Goal: Check status: Check status

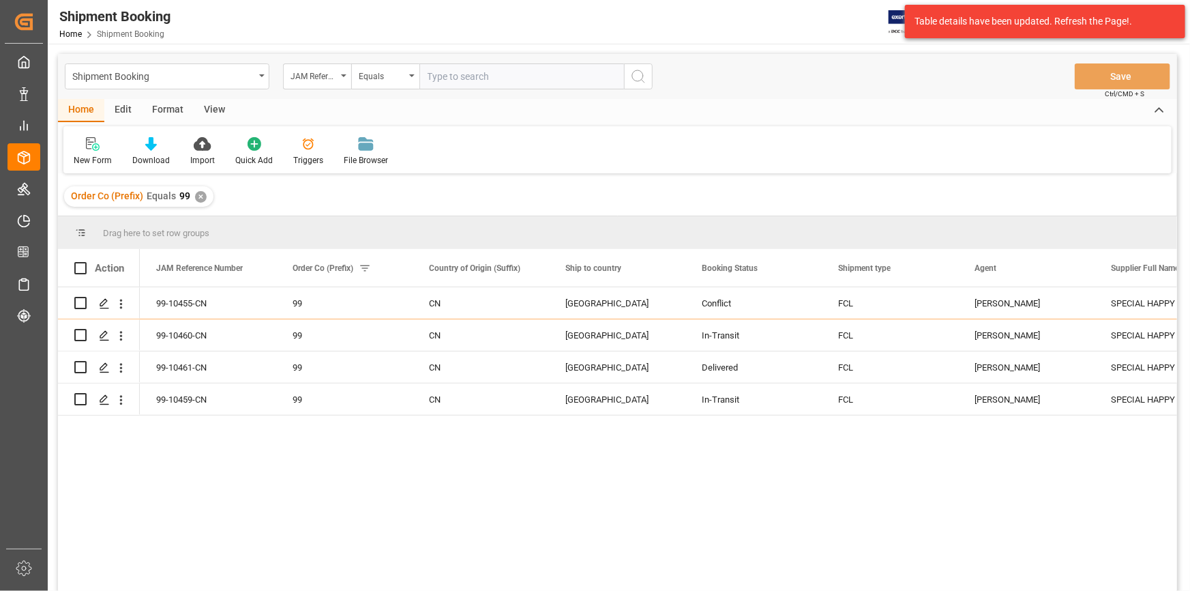
click at [202, 193] on div "✕" at bounding box center [201, 197] width 12 height 12
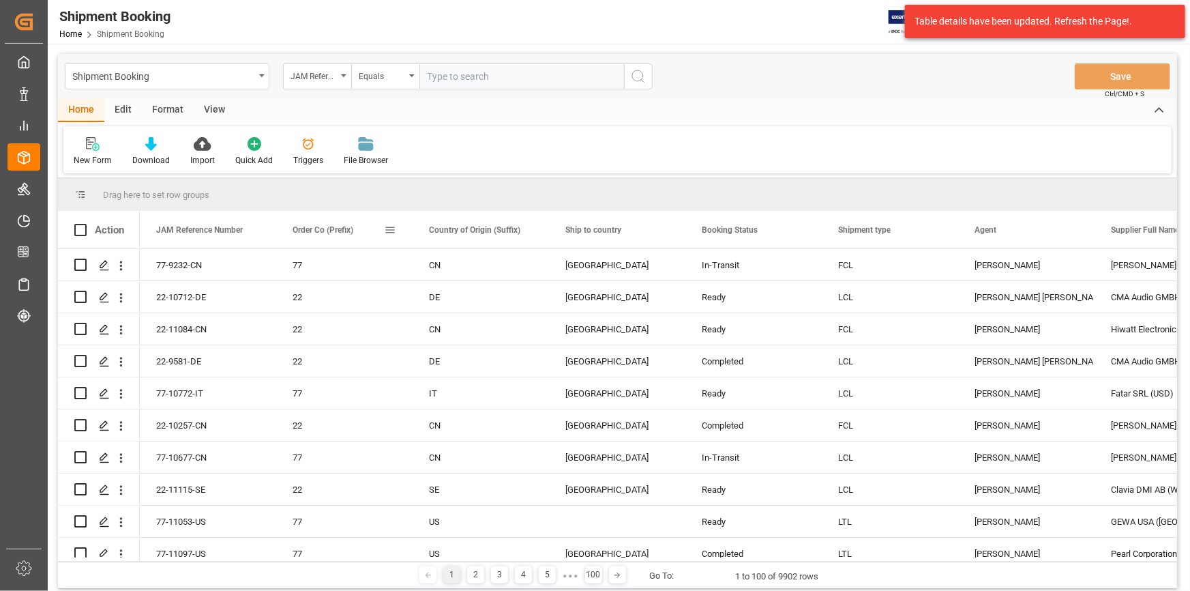
click at [389, 233] on span at bounding box center [390, 230] width 12 height 12
type input "99"
click at [469, 343] on button "Apply" at bounding box center [470, 346] width 25 height 14
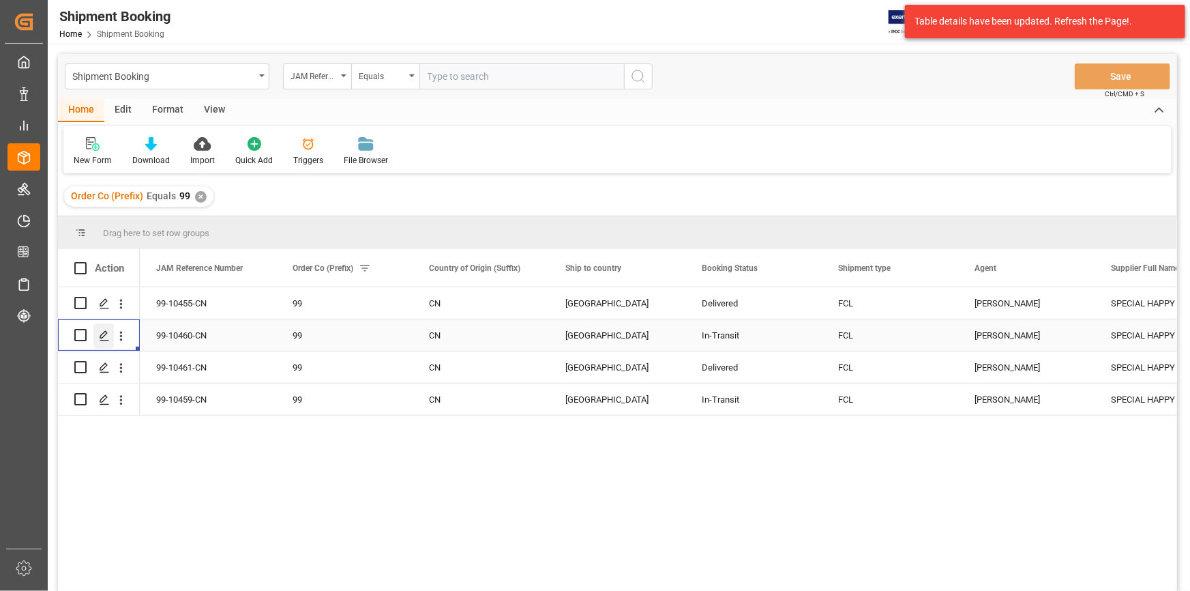
click at [99, 335] on icon "Press SPACE to select this row." at bounding box center [104, 335] width 11 height 11
click at [119, 343] on button "open menu" at bounding box center [121, 336] width 14 height 26
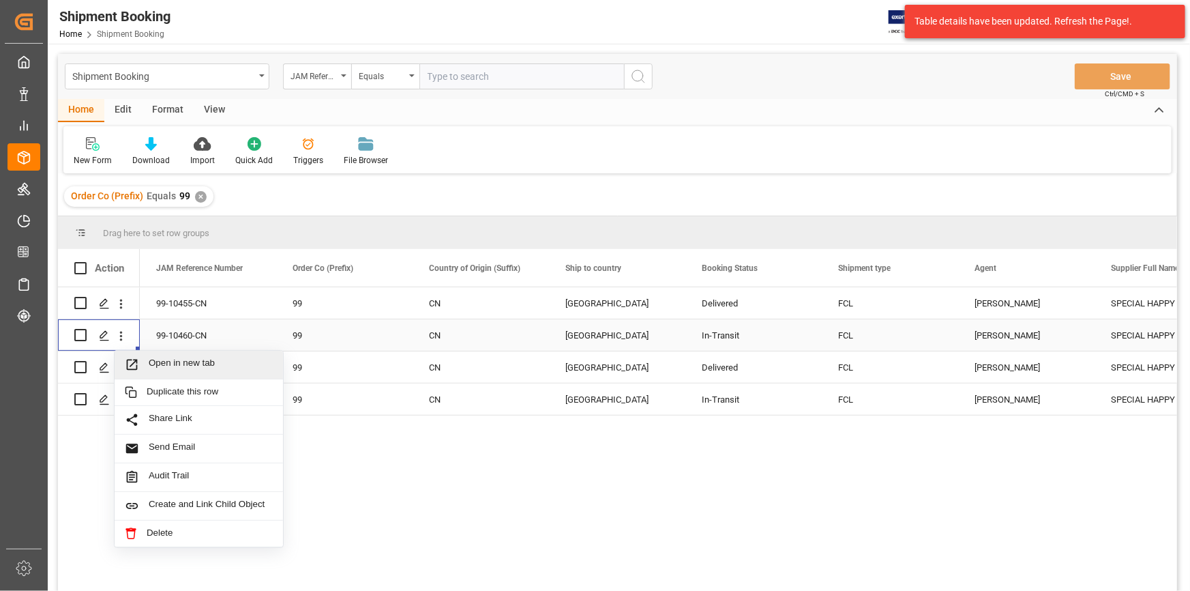
click at [156, 365] on span "Open in new tab" at bounding box center [211, 364] width 124 height 14
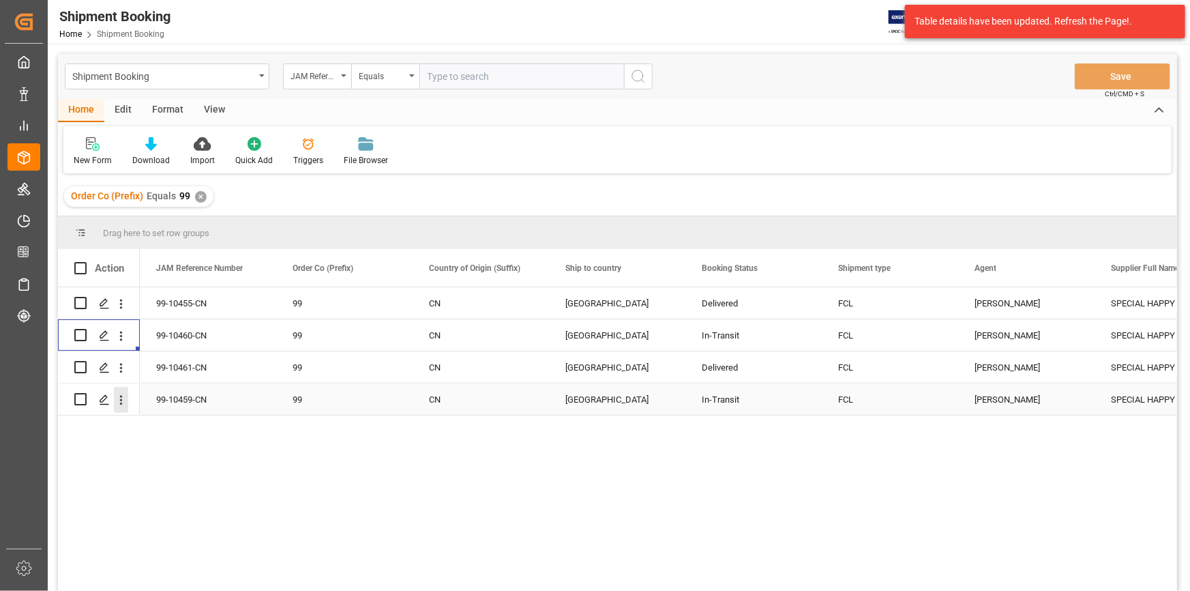
click at [117, 367] on icon "open menu" at bounding box center [121, 400] width 14 height 14
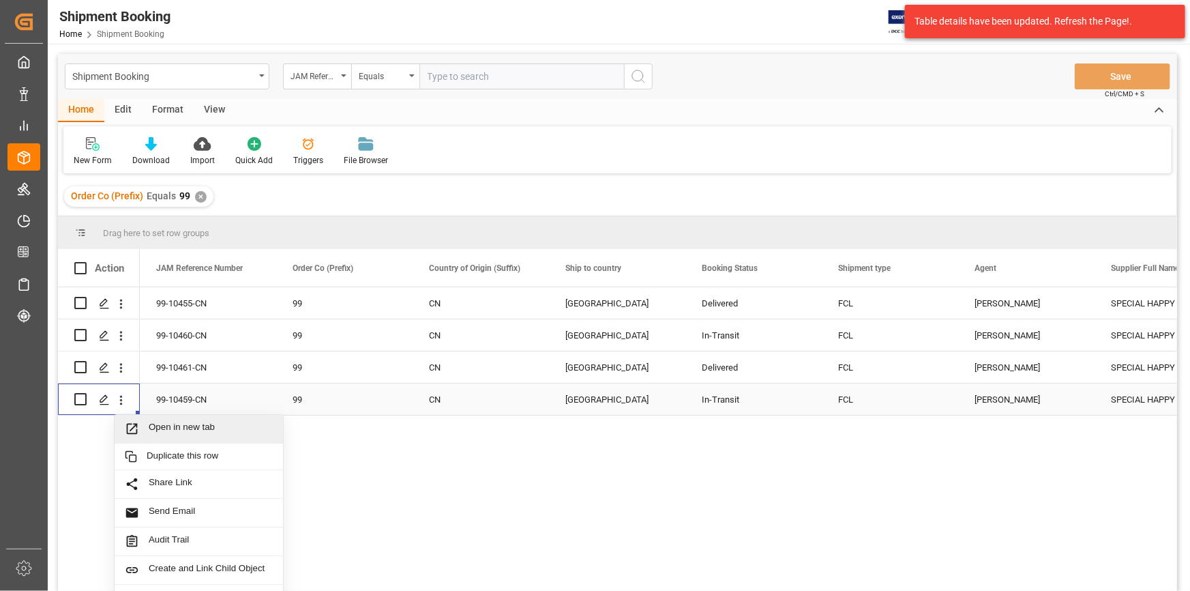
click at [163, 367] on span "Open in new tab" at bounding box center [211, 429] width 124 height 14
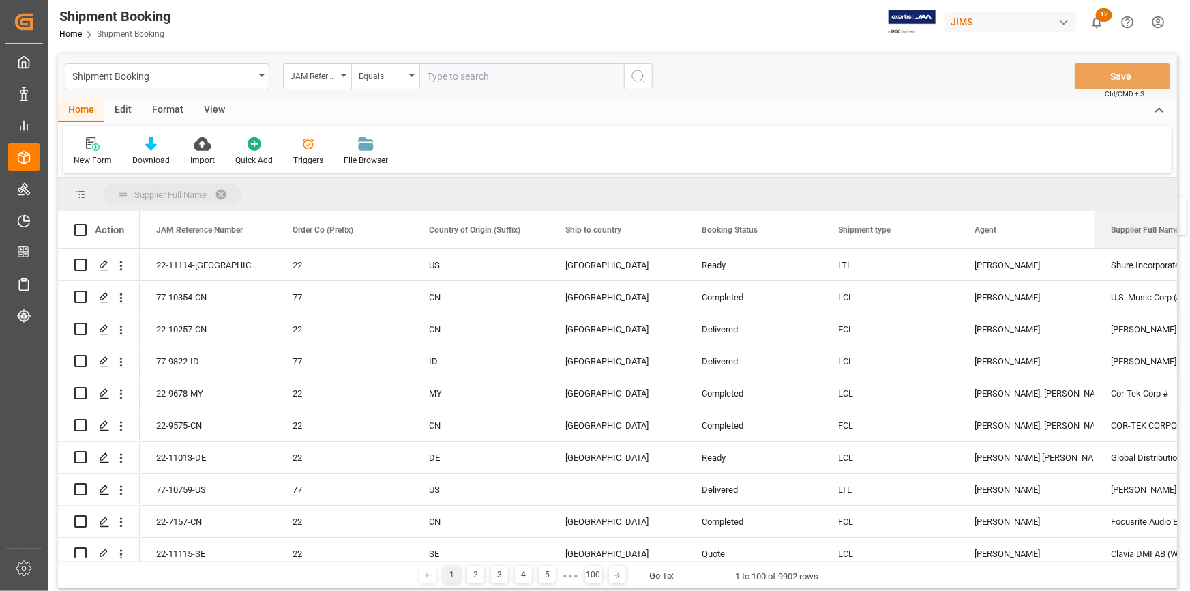
drag, startPoint x: 1132, startPoint y: 238, endPoint x: 1101, endPoint y: 205, distance: 45.8
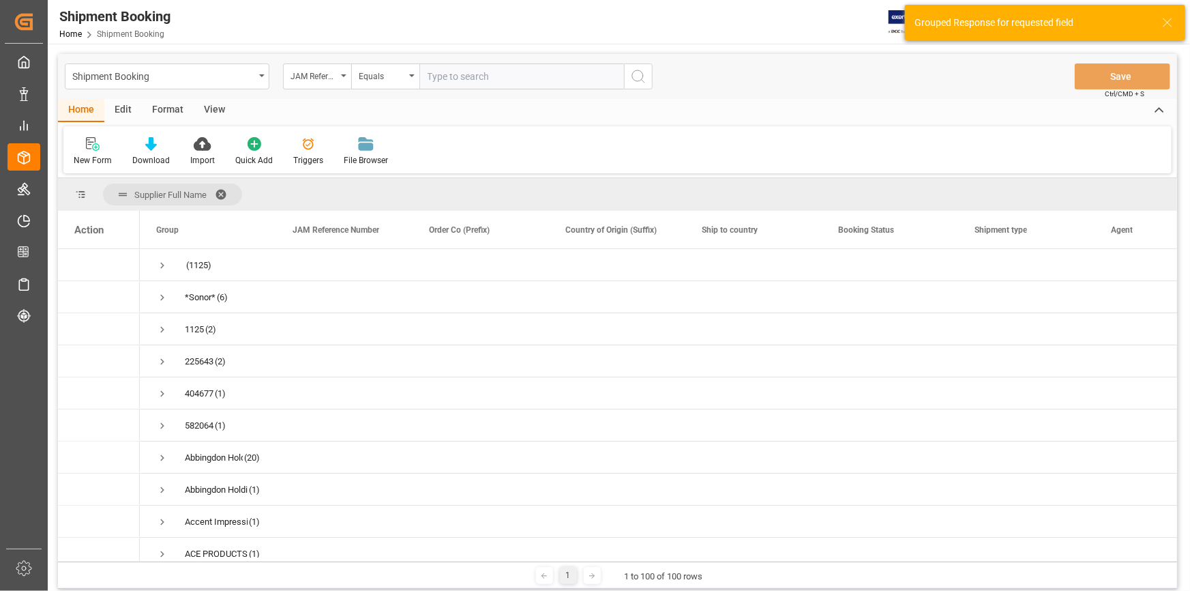
click at [223, 196] on span at bounding box center [226, 194] width 22 height 12
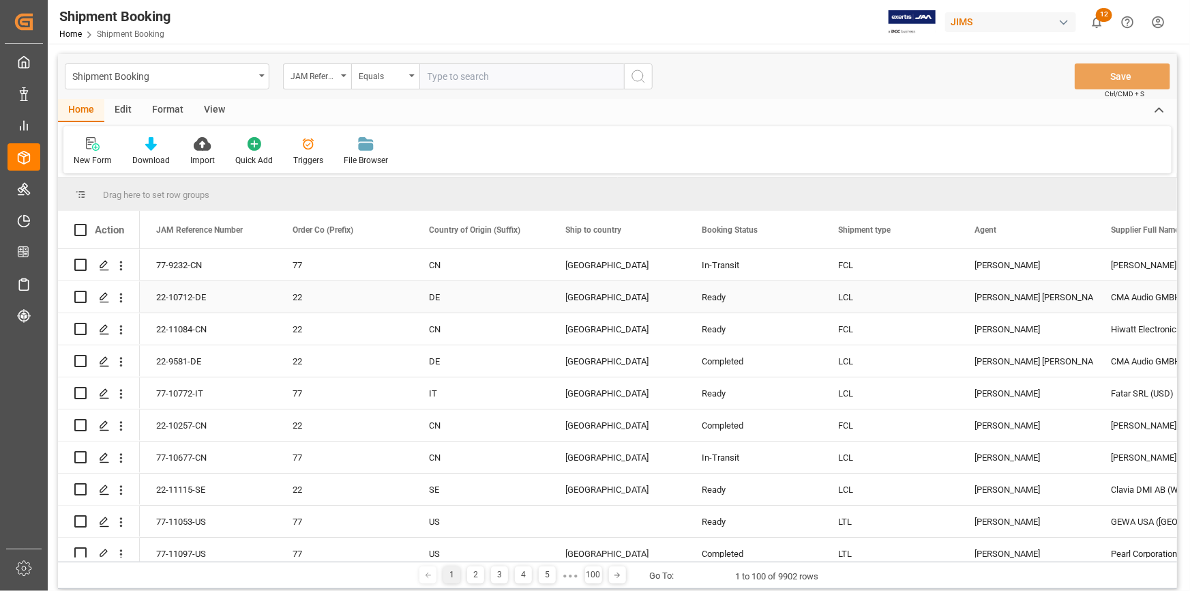
click at [992, 301] on div "Amitkumar Shanubhai Prajapati" at bounding box center [1027, 297] width 104 height 31
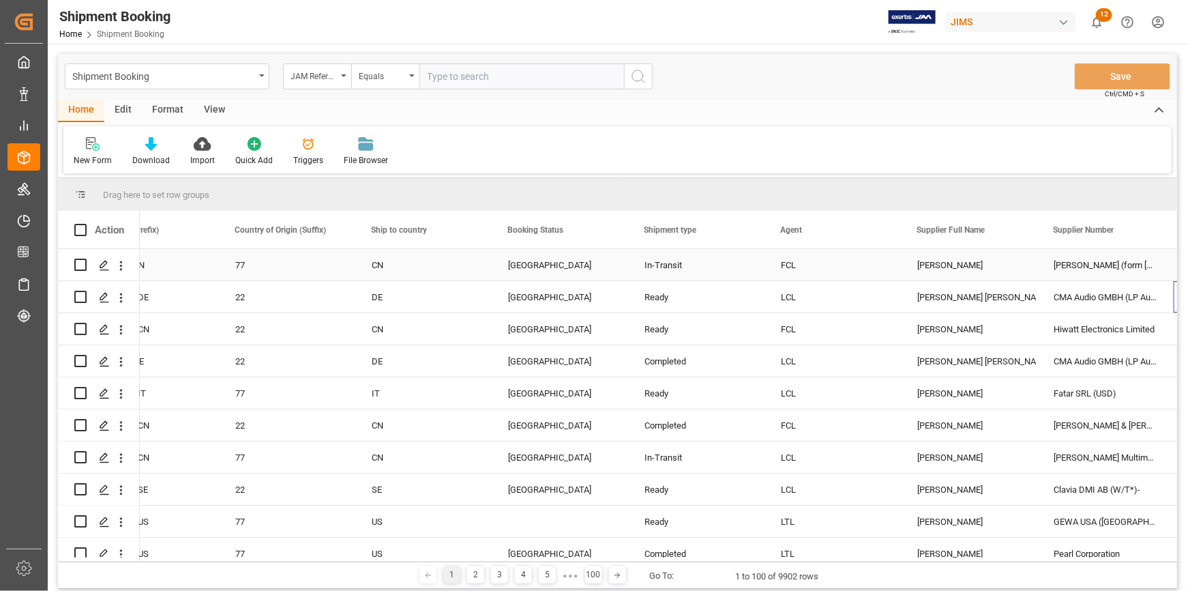
scroll to position [0, 194]
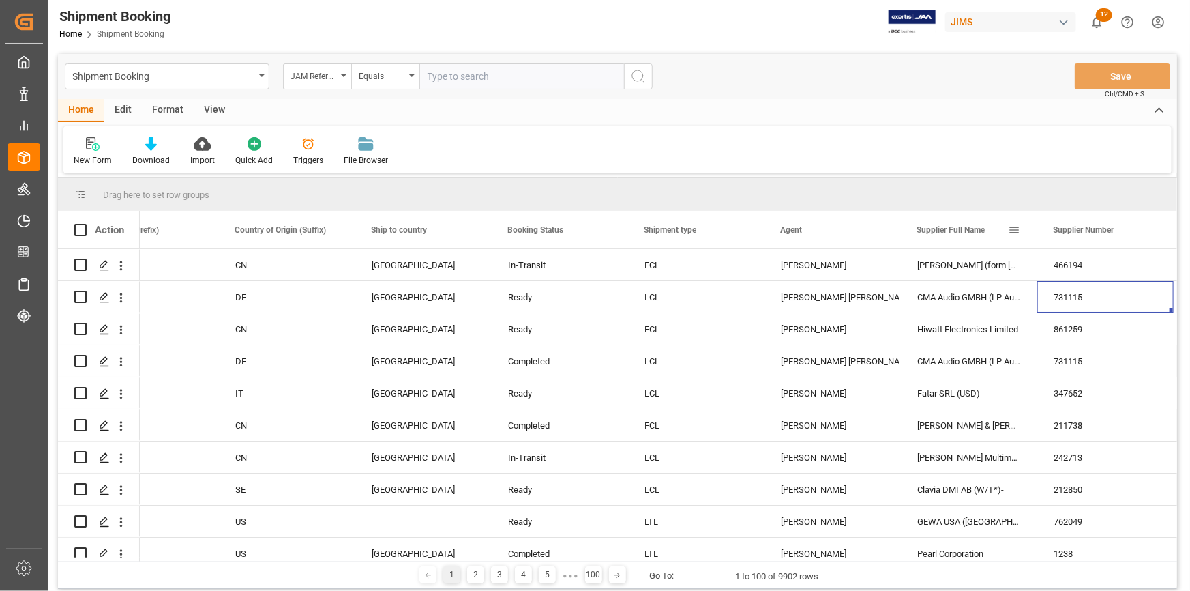
click at [1019, 231] on span at bounding box center [1014, 230] width 12 height 12
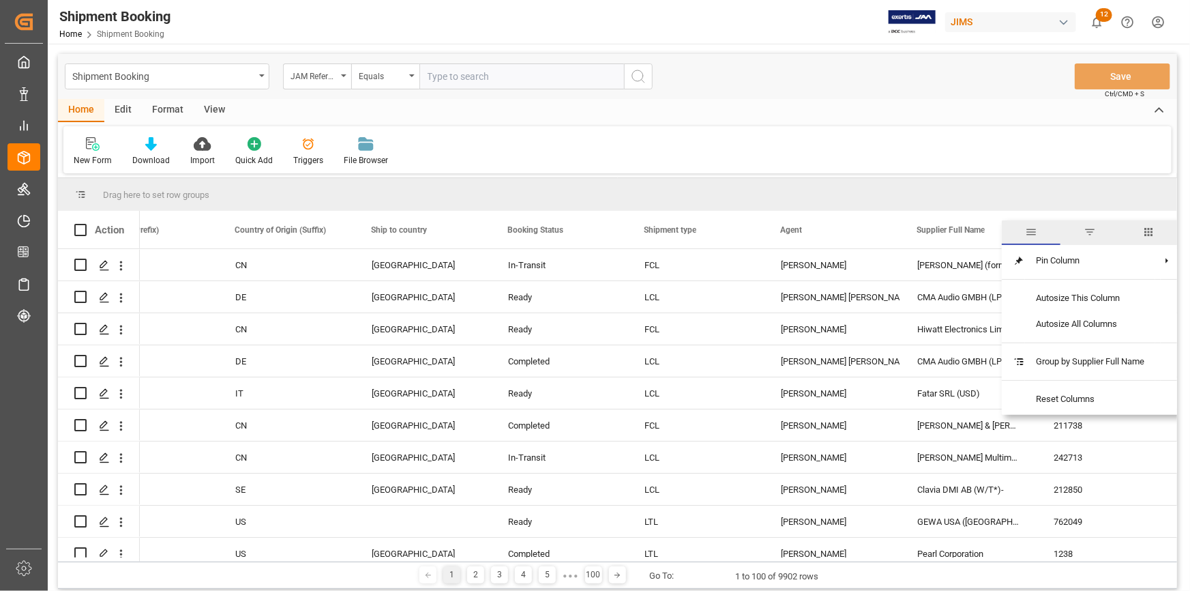
click at [1089, 237] on span "filter" at bounding box center [1090, 232] width 12 height 12
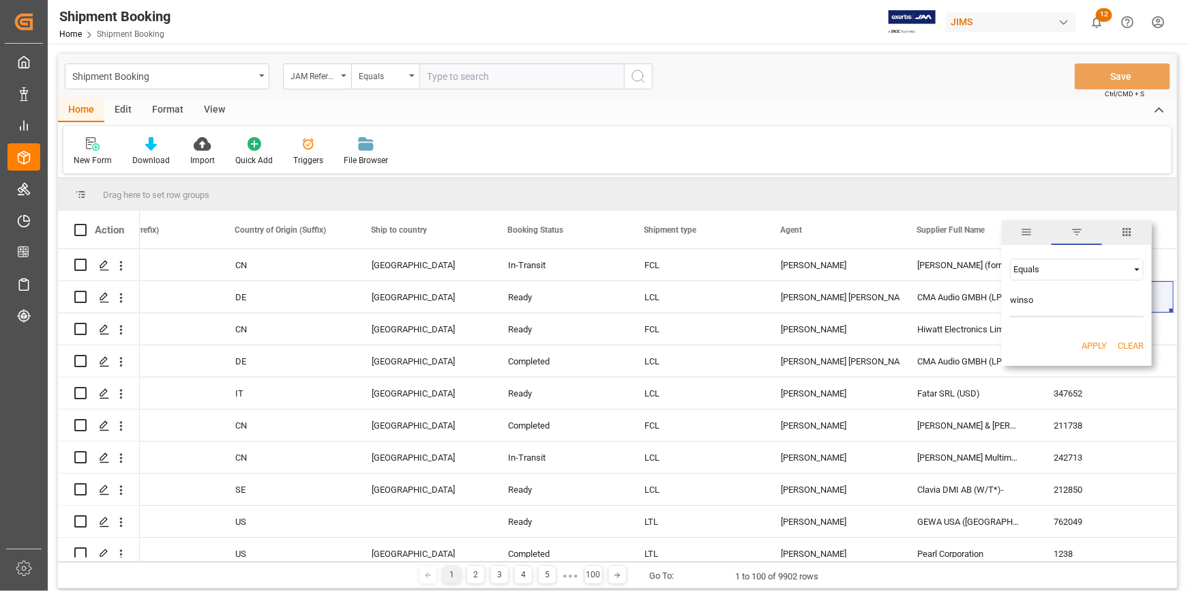
click at [1094, 265] on div "Equals" at bounding box center [1071, 269] width 115 height 10
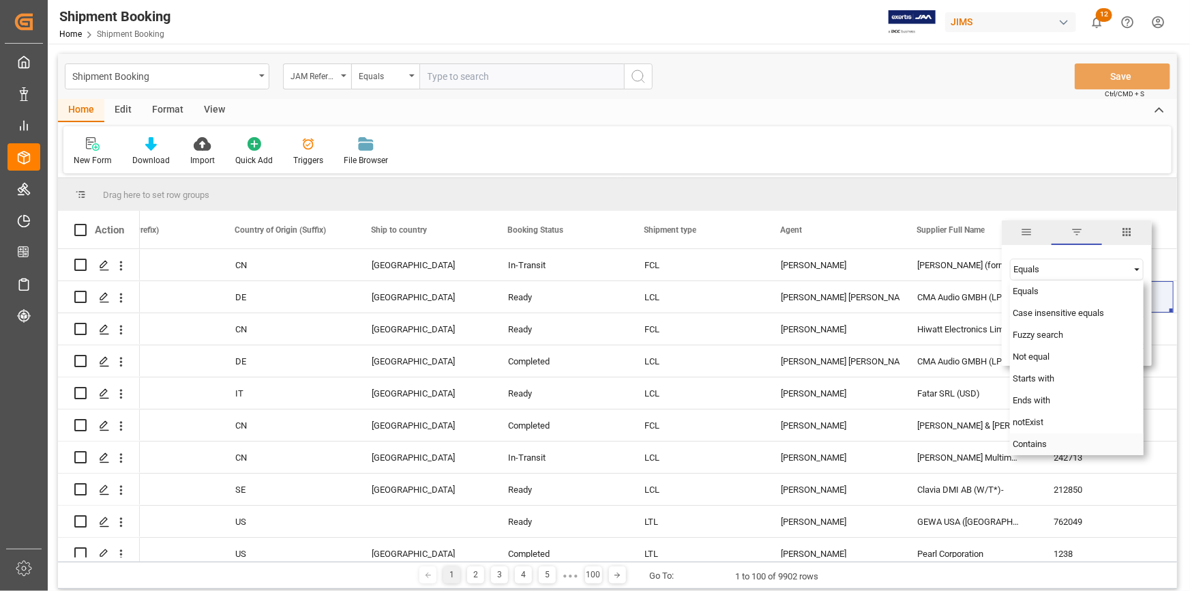
click at [1066, 437] on div "Contains" at bounding box center [1077, 444] width 134 height 22
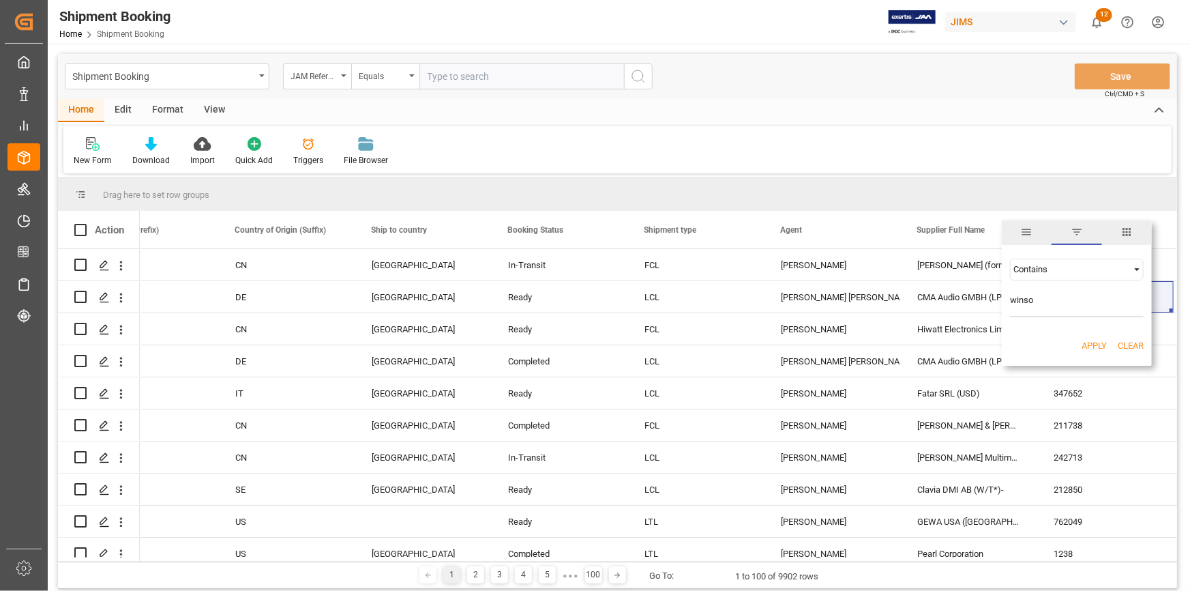
click at [1029, 300] on input "winso" at bounding box center [1077, 303] width 134 height 27
click at [1083, 306] on input "winsso" at bounding box center [1077, 303] width 134 height 27
type input "winsson"
click at [1085, 346] on button "Apply" at bounding box center [1094, 346] width 25 height 14
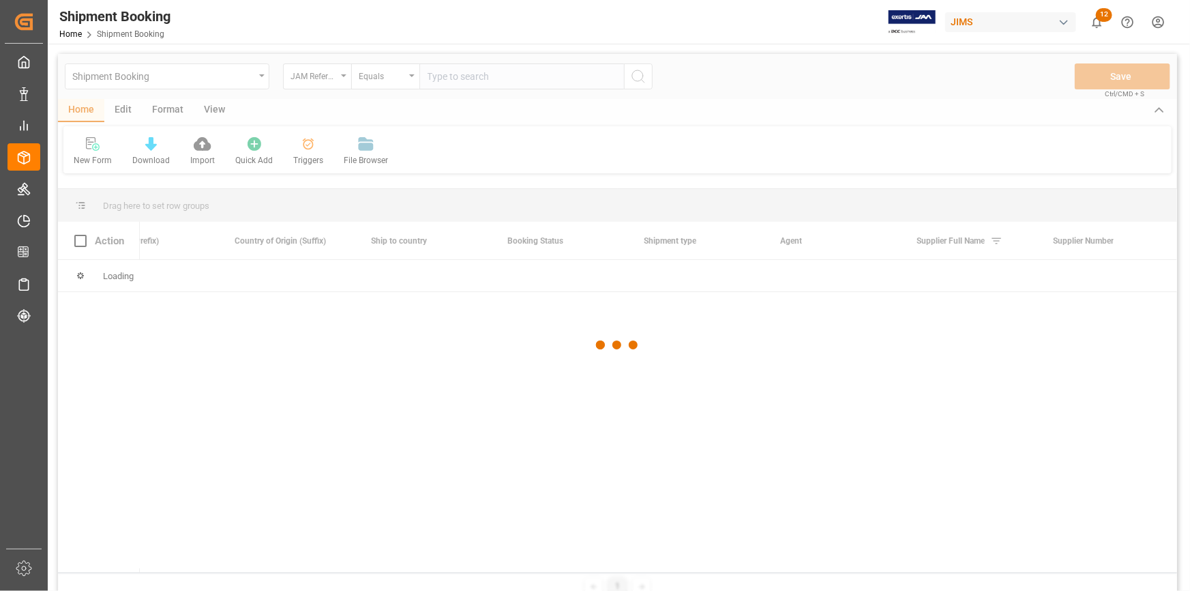
scroll to position [0, 194]
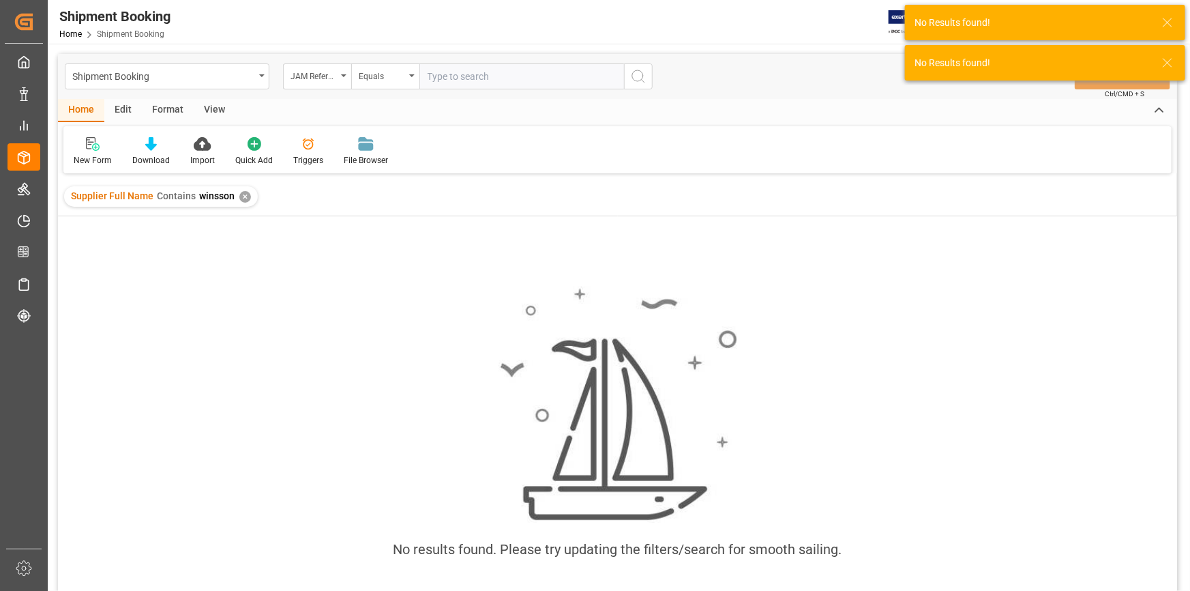
click at [239, 201] on div "✕" at bounding box center [245, 197] width 12 height 12
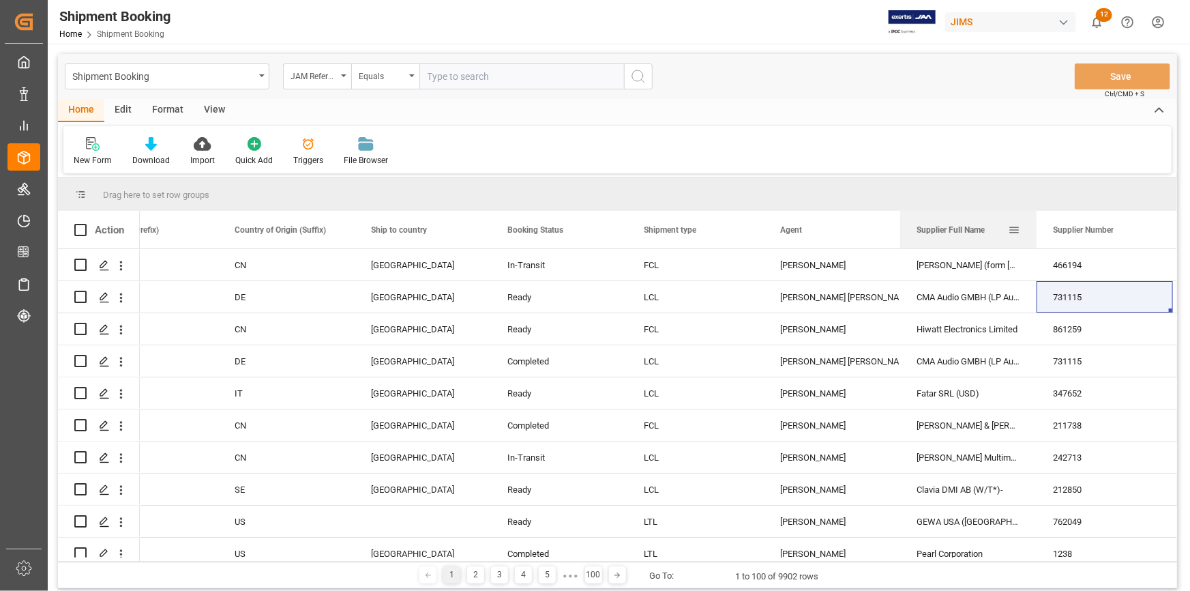
drag, startPoint x: 969, startPoint y: 229, endPoint x: 974, endPoint y: 213, distance: 17.3
click at [974, 213] on div "Supplier Full Name" at bounding box center [962, 230] width 91 height 38
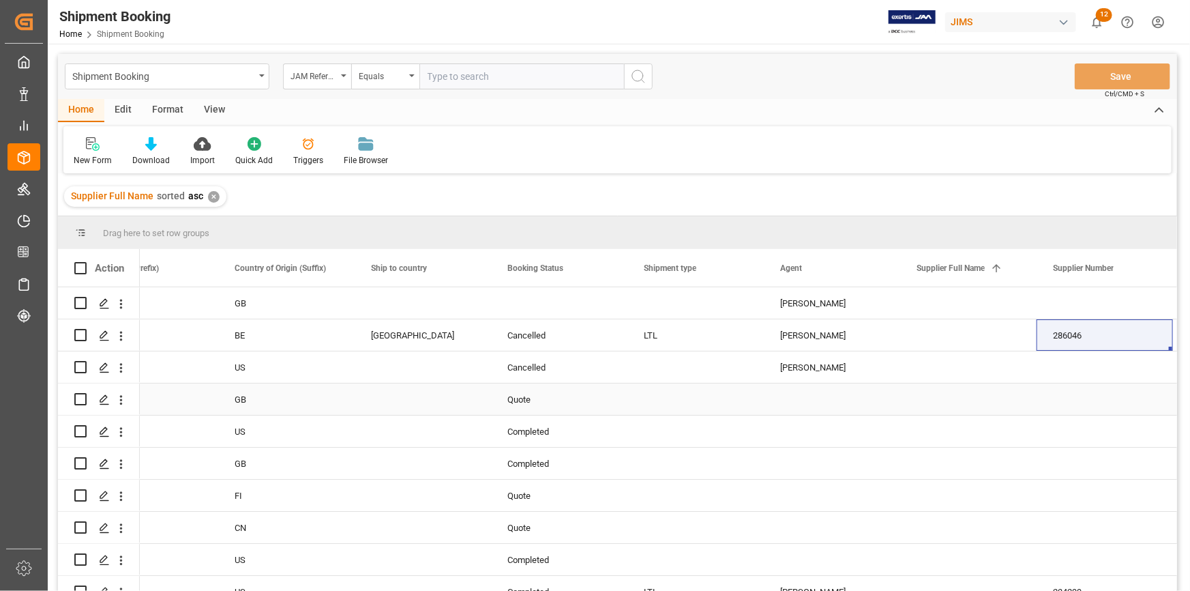
click at [429, 391] on div "Press SPACE to select this row." at bounding box center [423, 398] width 136 height 31
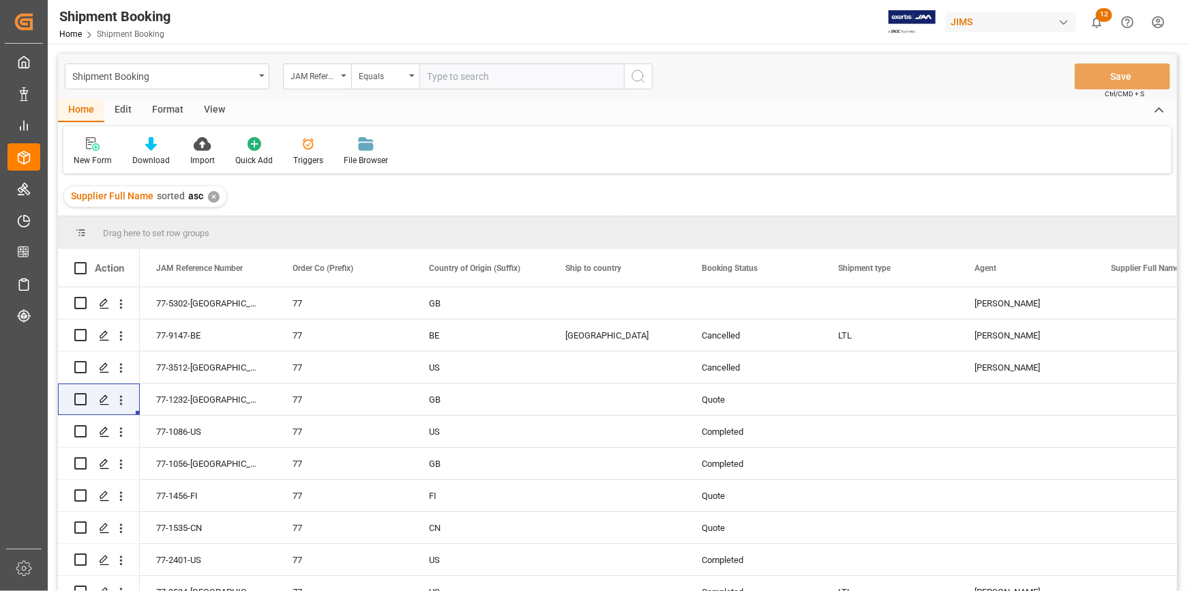
click at [205, 195] on div "Supplier Full Name sorted asc ✕" at bounding box center [145, 196] width 162 height 20
click at [208, 196] on div "✕" at bounding box center [214, 197] width 12 height 12
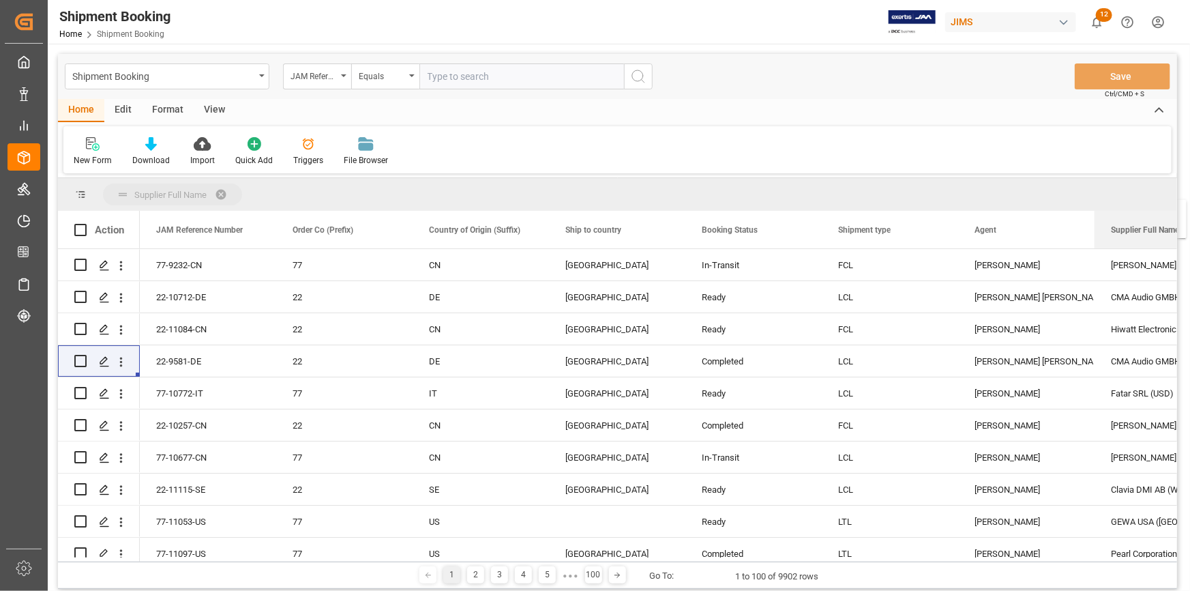
drag, startPoint x: 1135, startPoint y: 226, endPoint x: 1138, endPoint y: 208, distance: 17.9
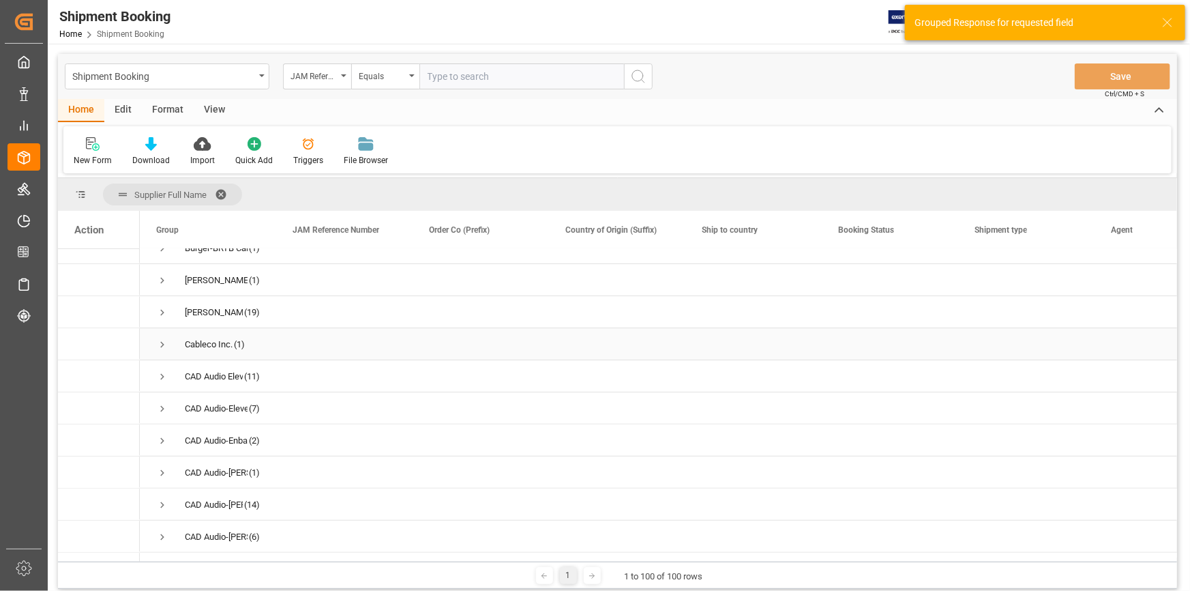
scroll to position [2901, 0]
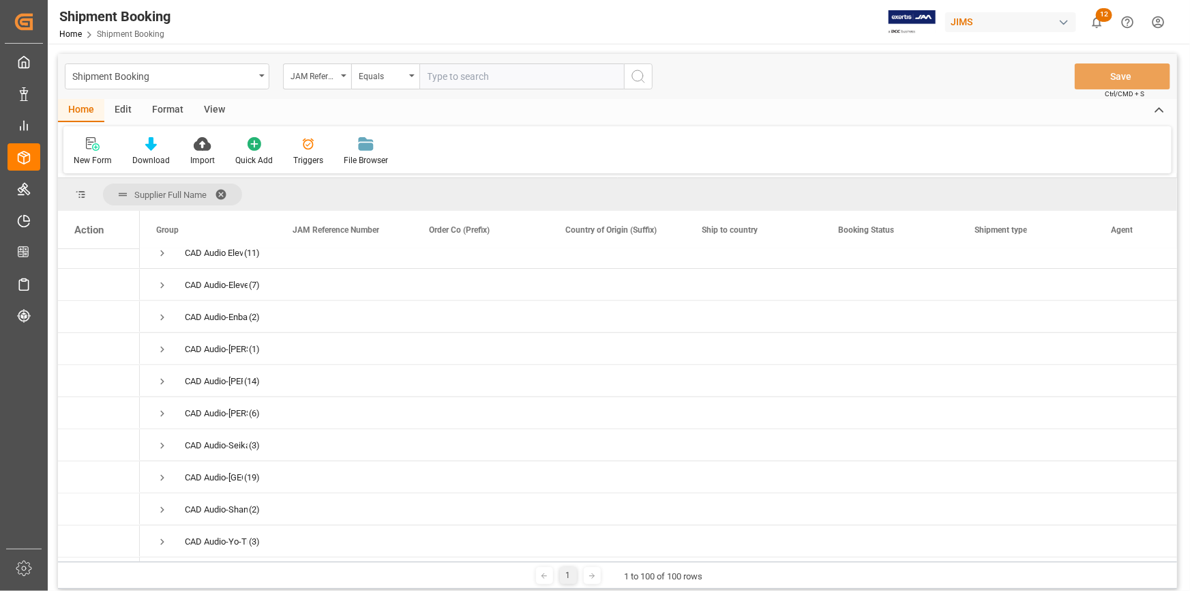
click at [597, 584] on div "1" at bounding box center [569, 575] width 72 height 17
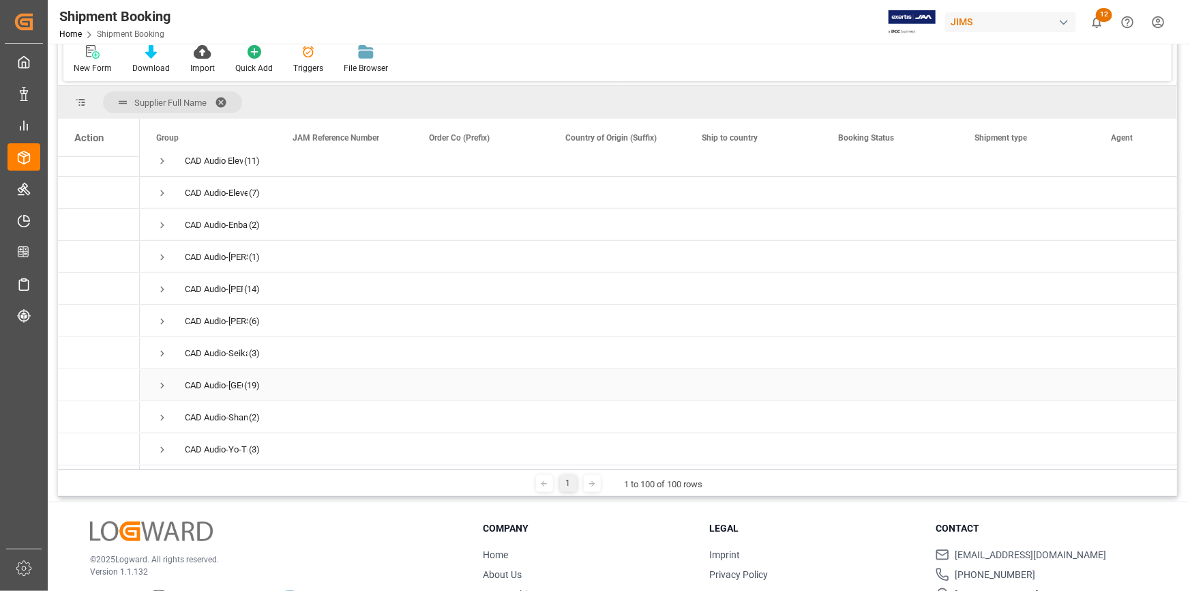
scroll to position [157, 0]
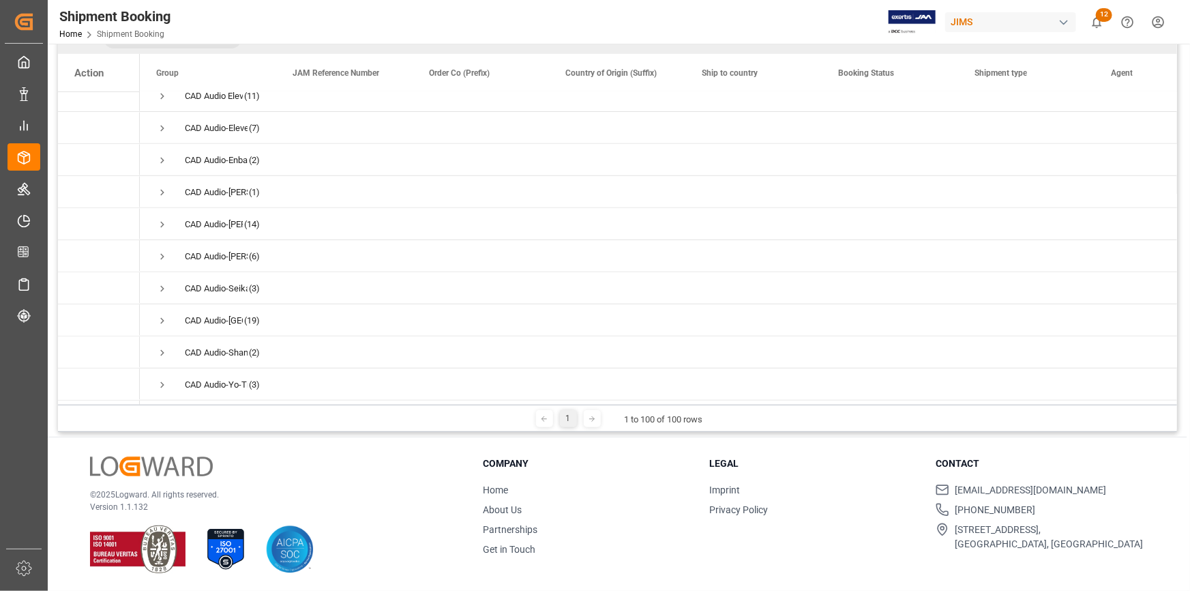
click at [593, 420] on icon at bounding box center [592, 419] width 8 height 8
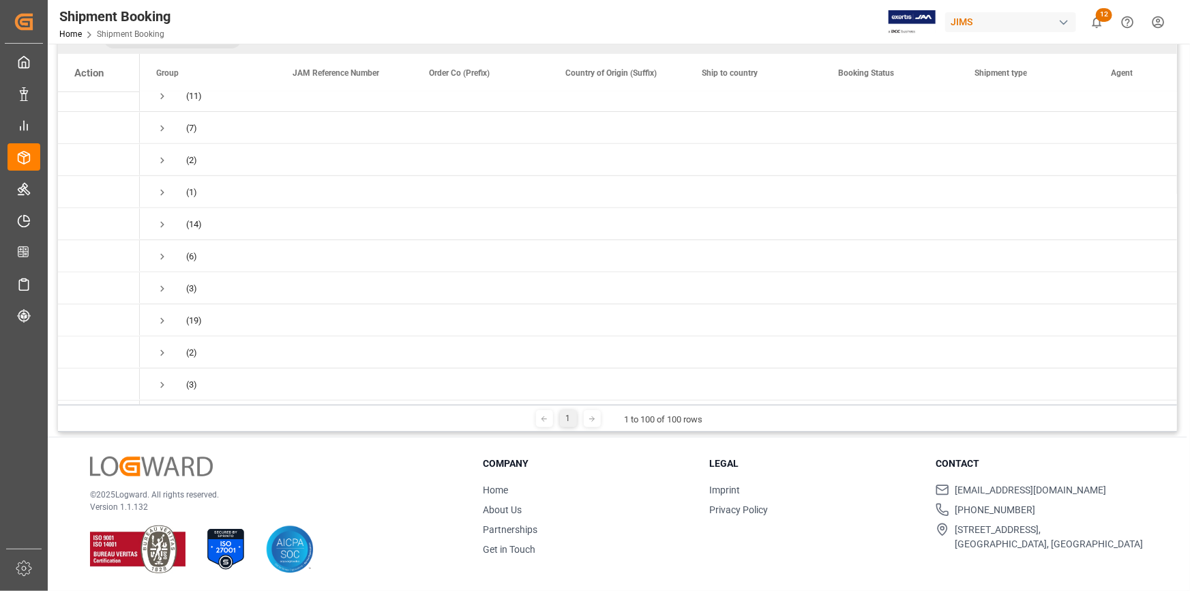
scroll to position [0, 0]
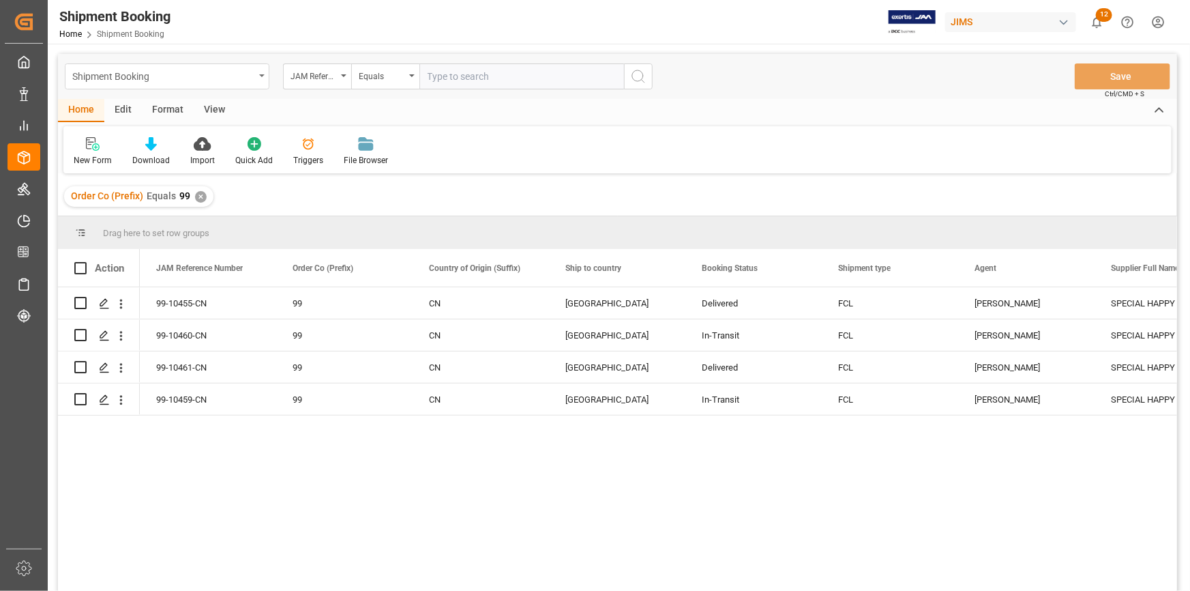
click at [250, 76] on div "Shipment Booking" at bounding box center [163, 75] width 182 height 17
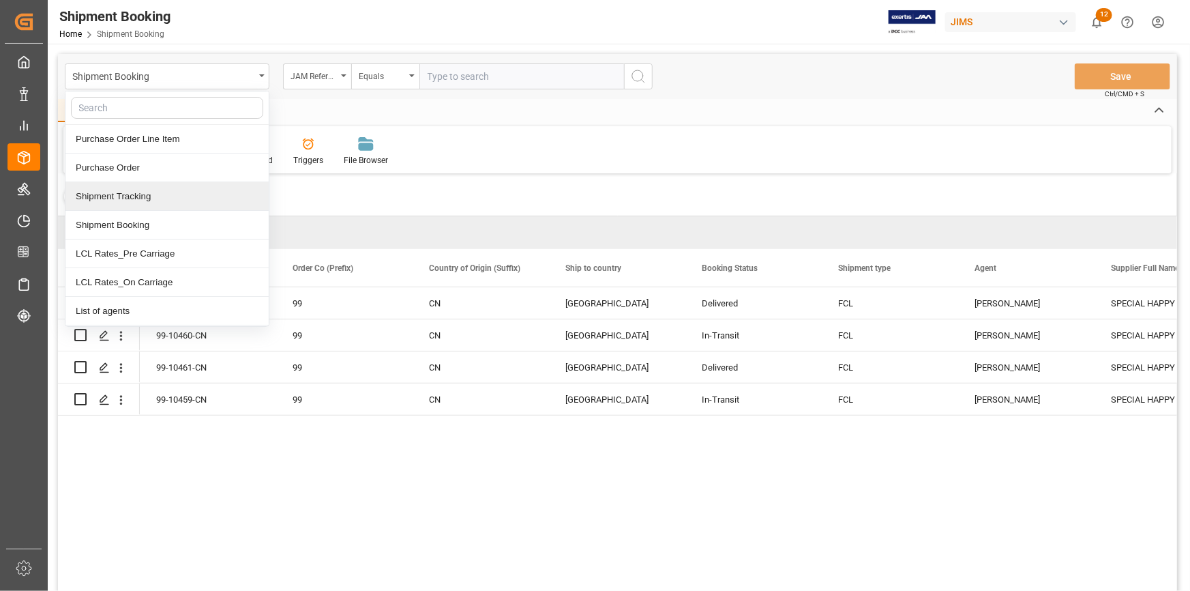
click at [186, 199] on div "Shipment Tracking" at bounding box center [166, 196] width 203 height 29
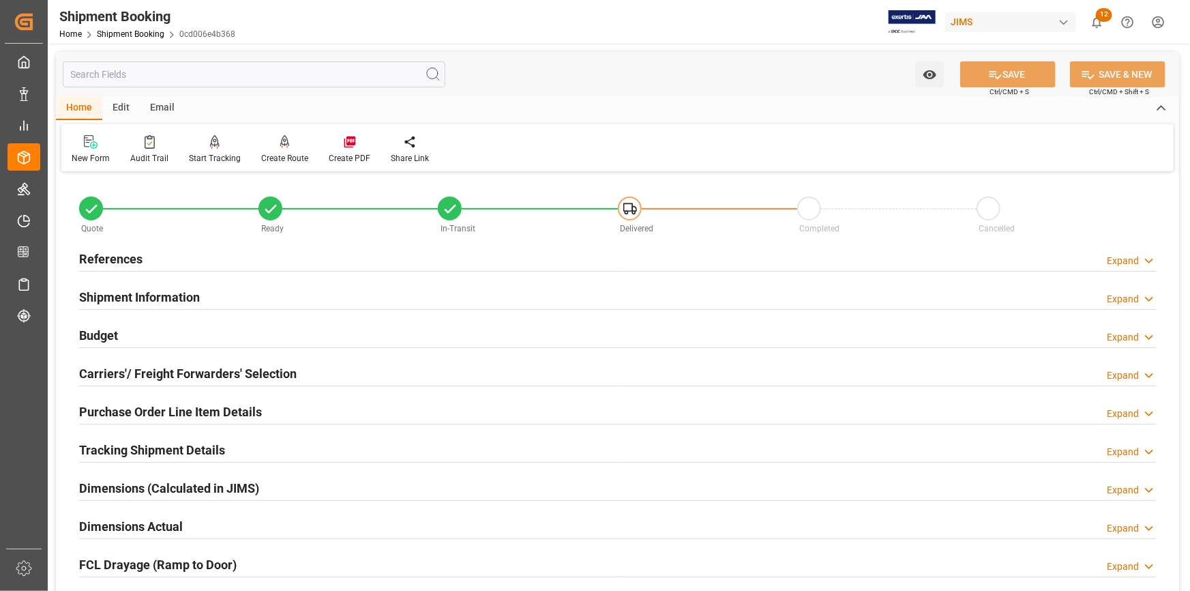
click at [123, 445] on h2 "Tracking Shipment Details" at bounding box center [152, 450] width 146 height 18
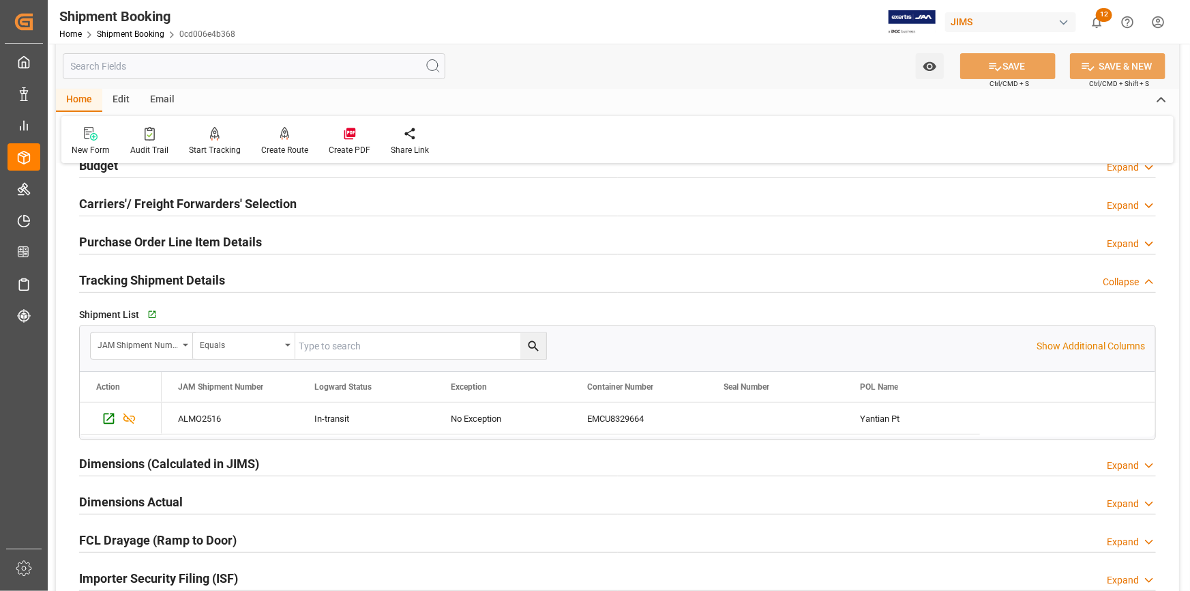
scroll to position [186, 0]
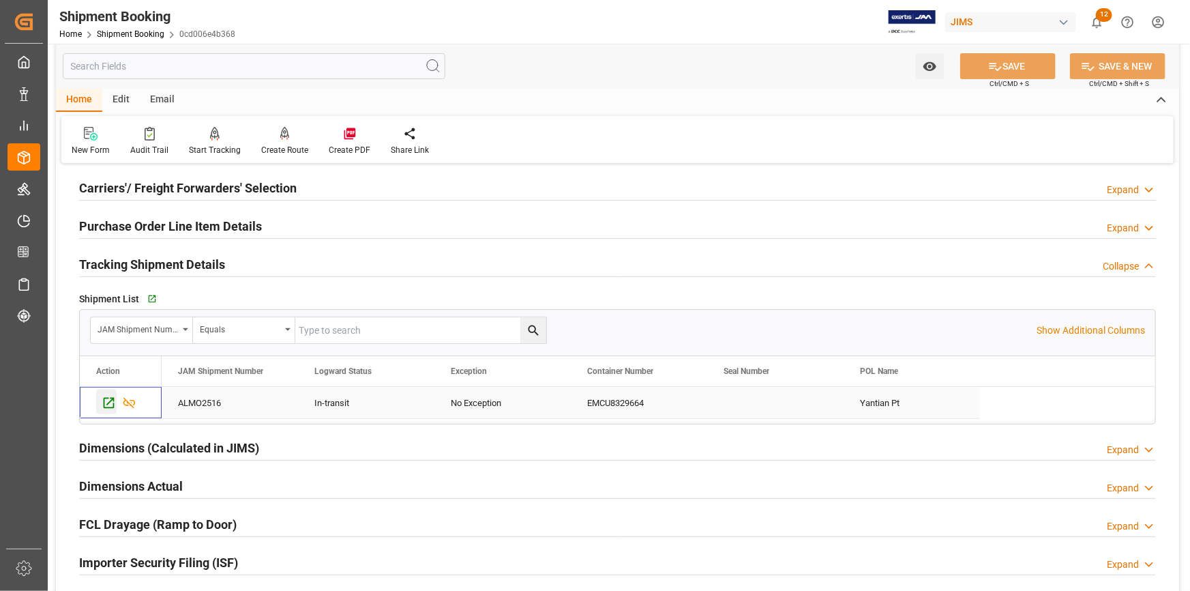
click at [104, 398] on icon "Press SPACE to select this row." at bounding box center [109, 403] width 11 height 11
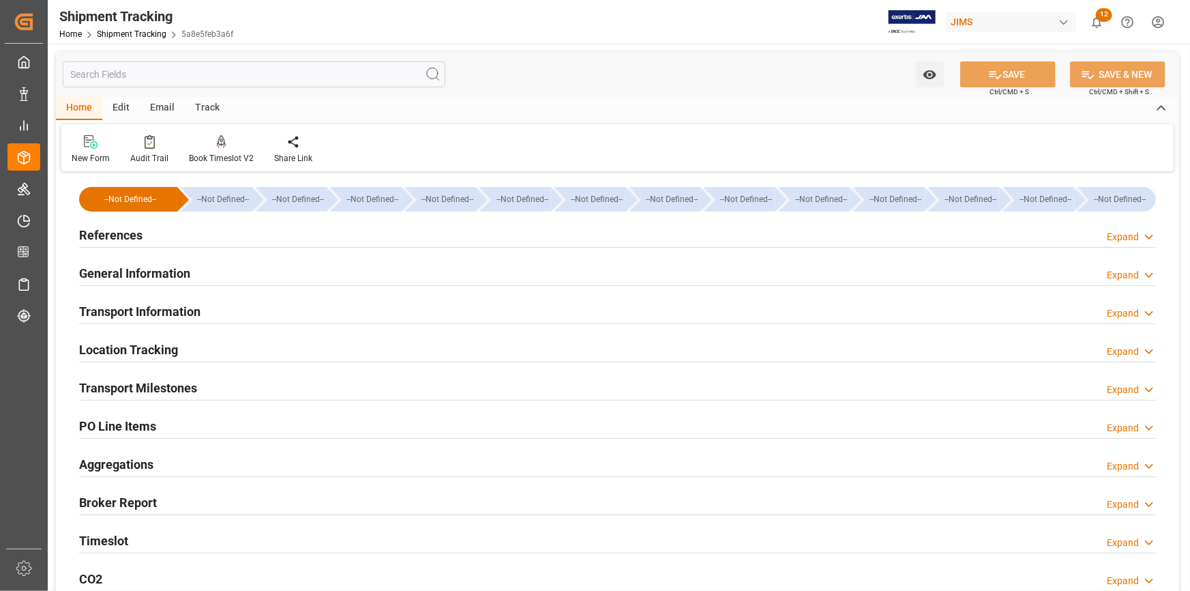
type input "07-08-2025"
type input "20-08-2025 10:35"
type input "18-09-2025"
type input "26-09-2025 00:00"
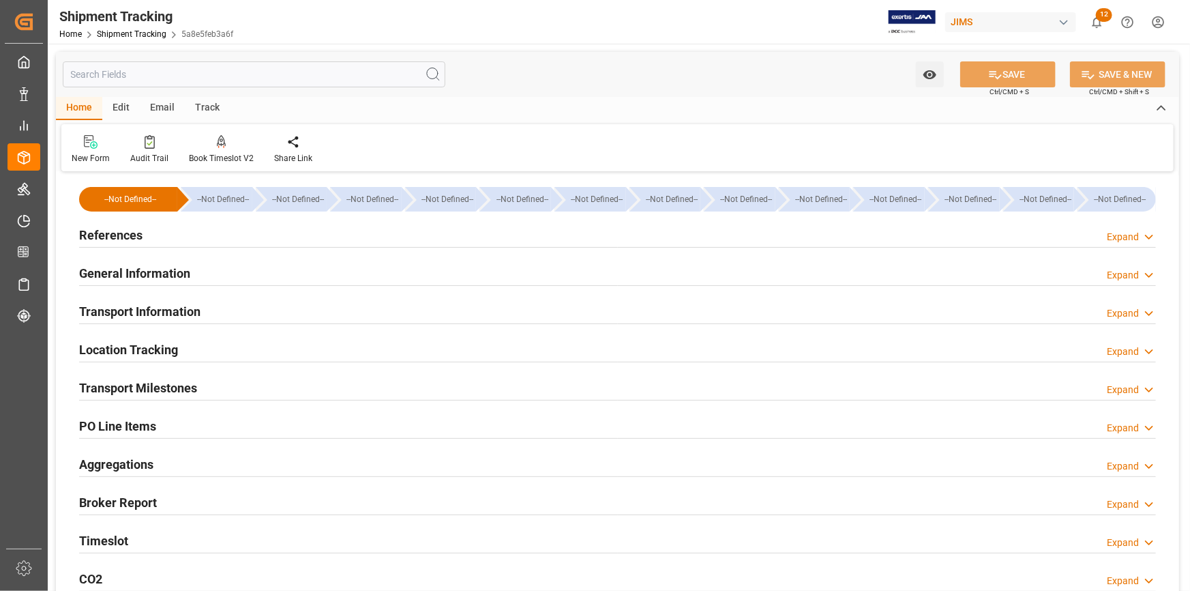
click at [136, 390] on h2 "Transport Milestones" at bounding box center [138, 388] width 118 height 18
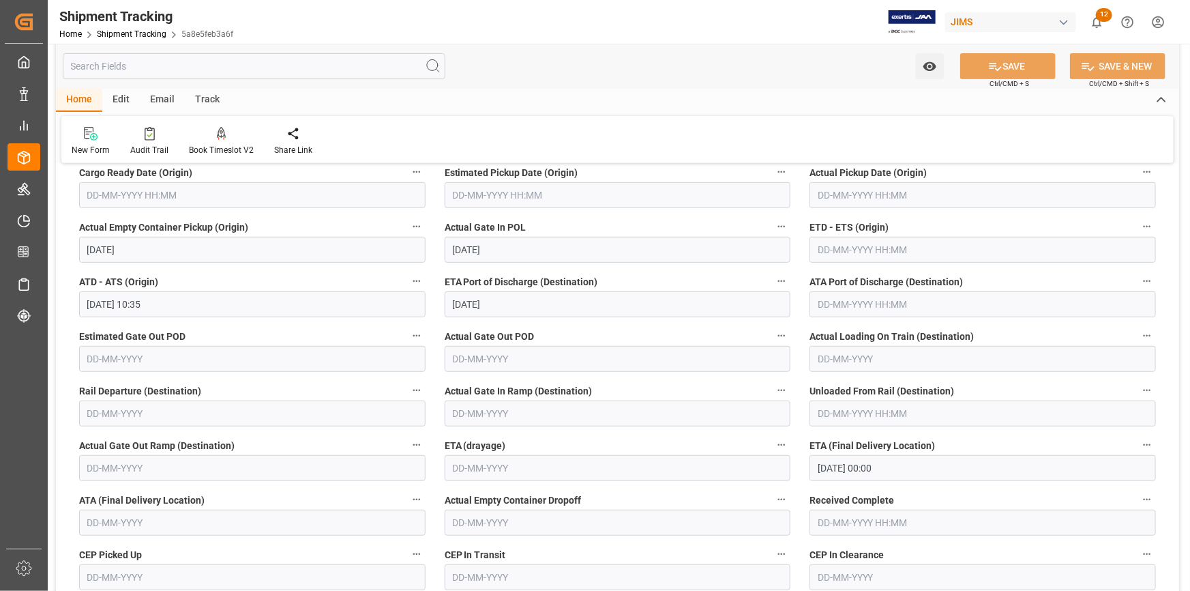
scroll to position [186, 0]
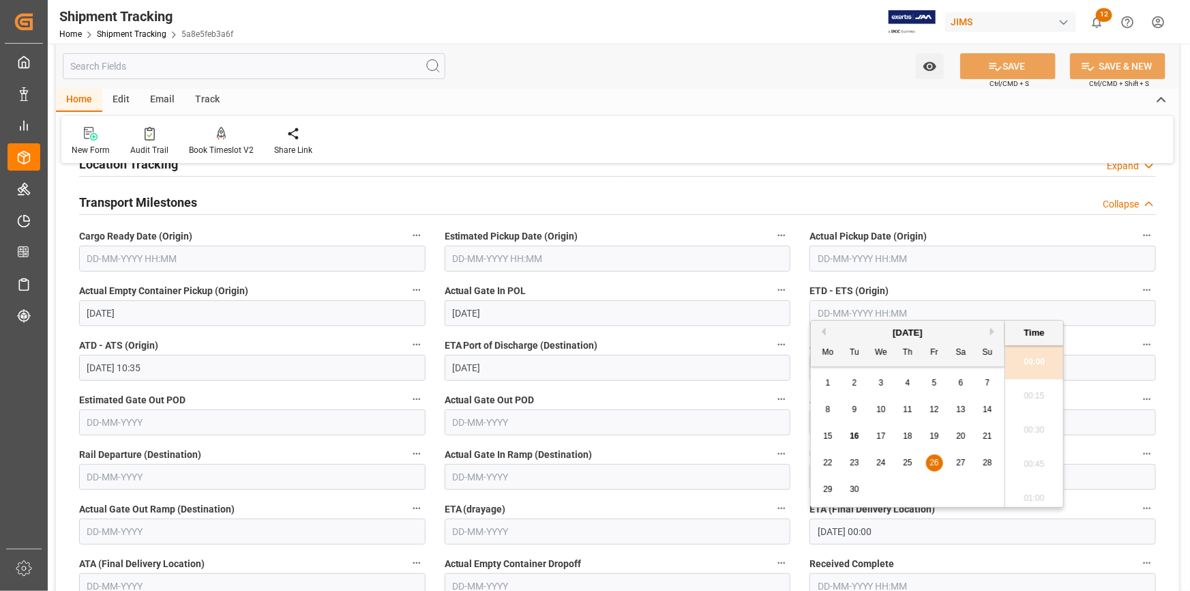
drag, startPoint x: 922, startPoint y: 537, endPoint x: 812, endPoint y: 538, distance: 110.5
click at [812, 538] on input "26-09-2025 00:00" at bounding box center [983, 531] width 347 height 26
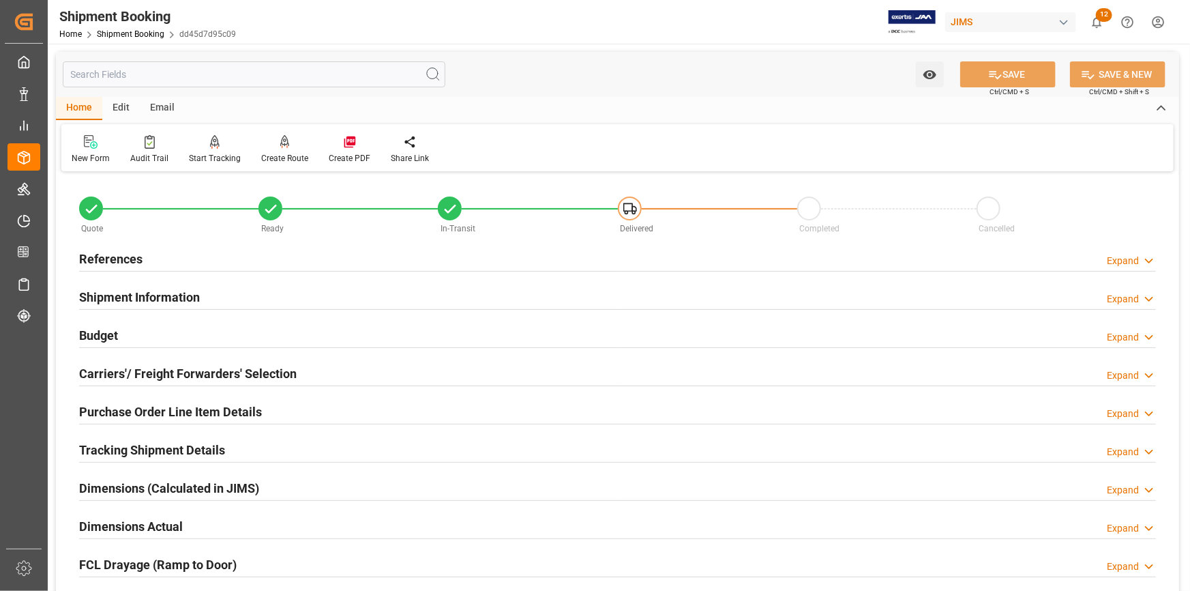
click at [111, 456] on h2 "Tracking Shipment Details" at bounding box center [152, 450] width 146 height 18
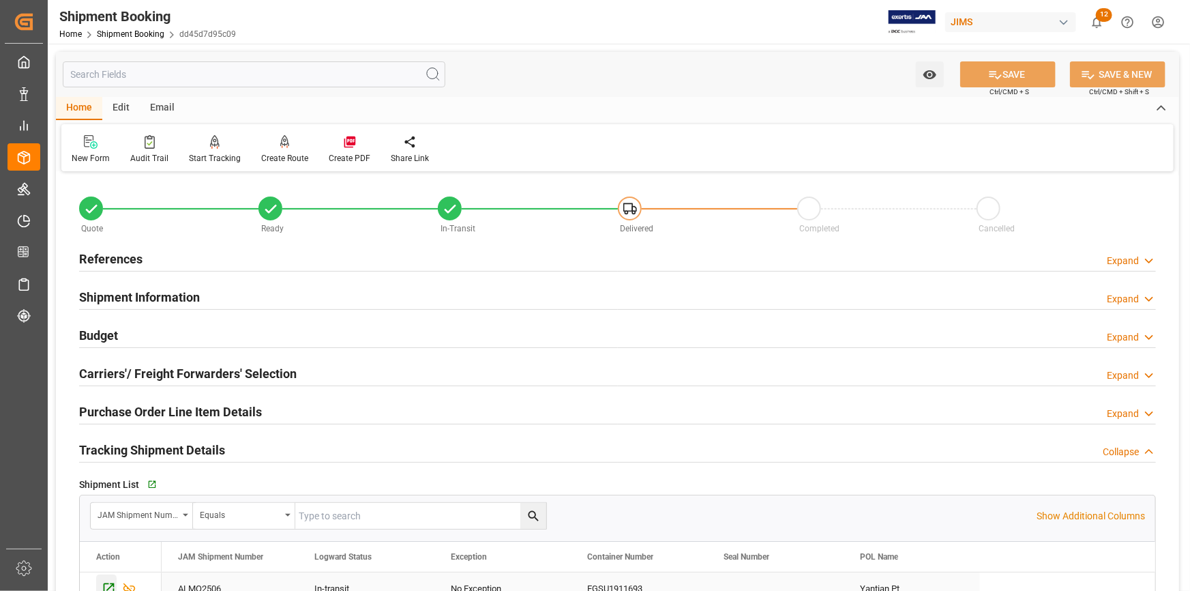
click at [104, 586] on icon "Press SPACE to select this row." at bounding box center [109, 588] width 14 height 14
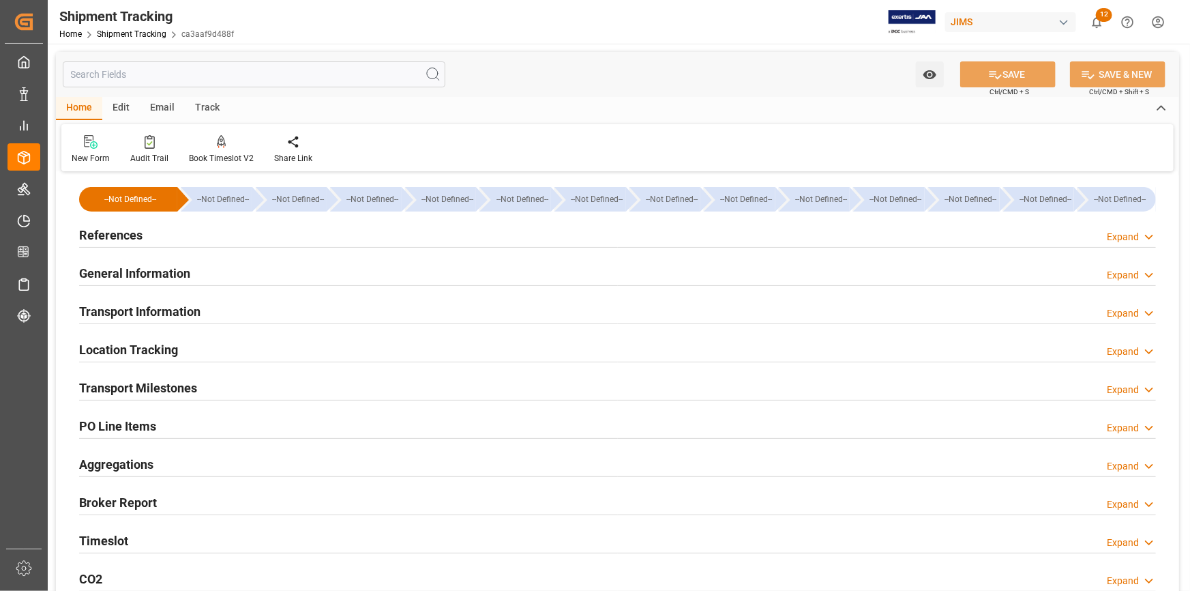
type input "[DATE]"
type input "[DATE] 11:00"
type input "[DATE]"
type input "[DATE] 00:00"
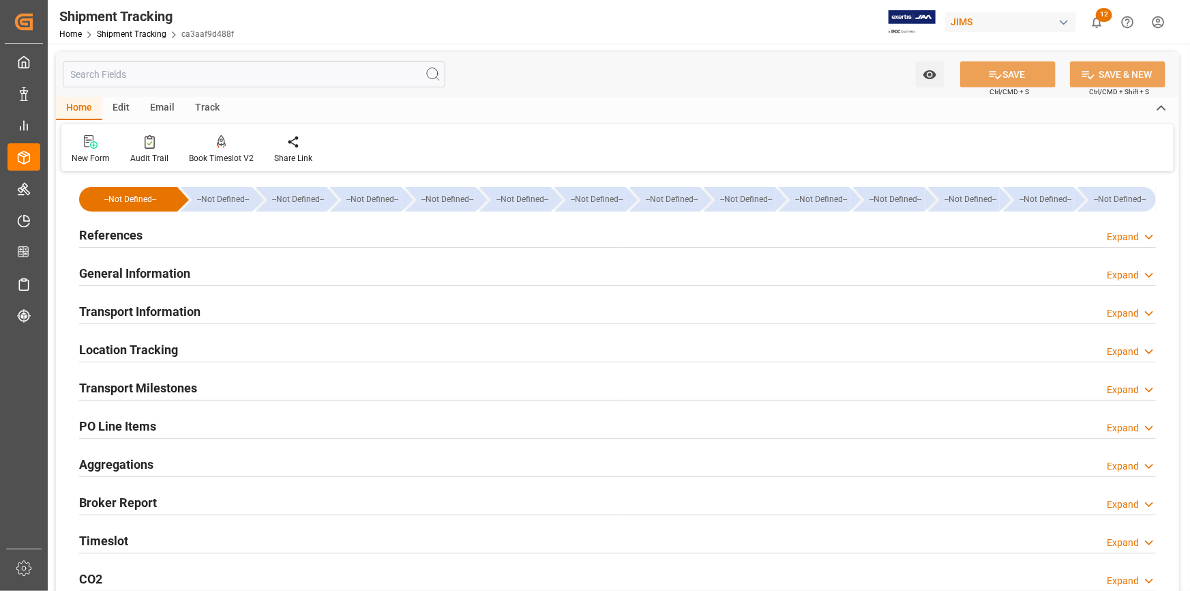
click at [106, 394] on h2 "Transport Milestones" at bounding box center [138, 388] width 118 height 18
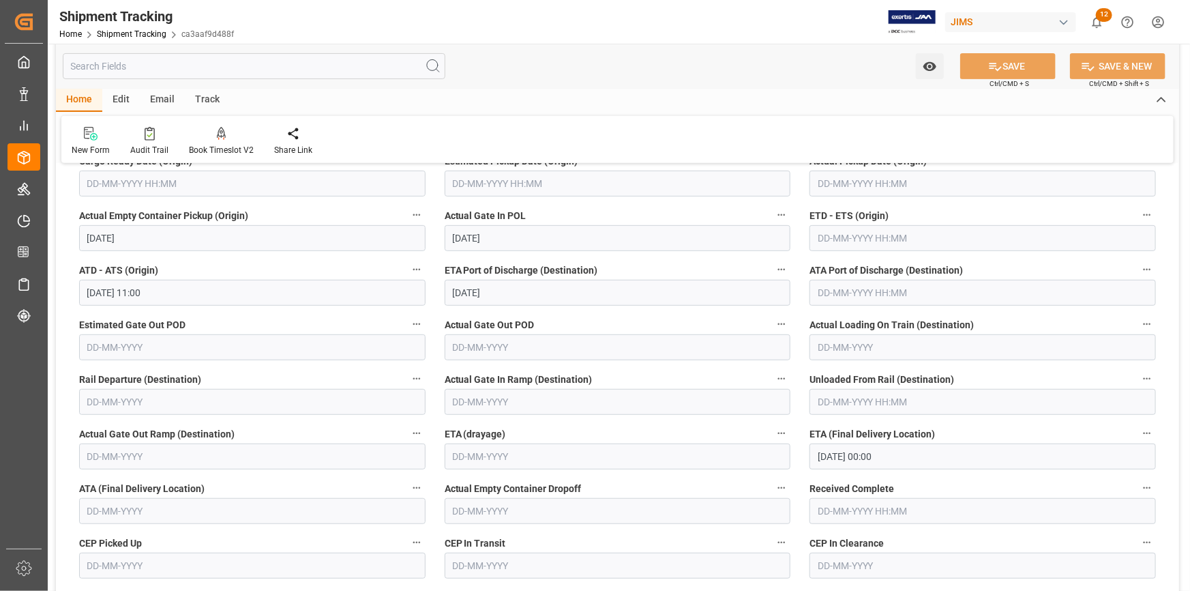
scroll to position [310, 0]
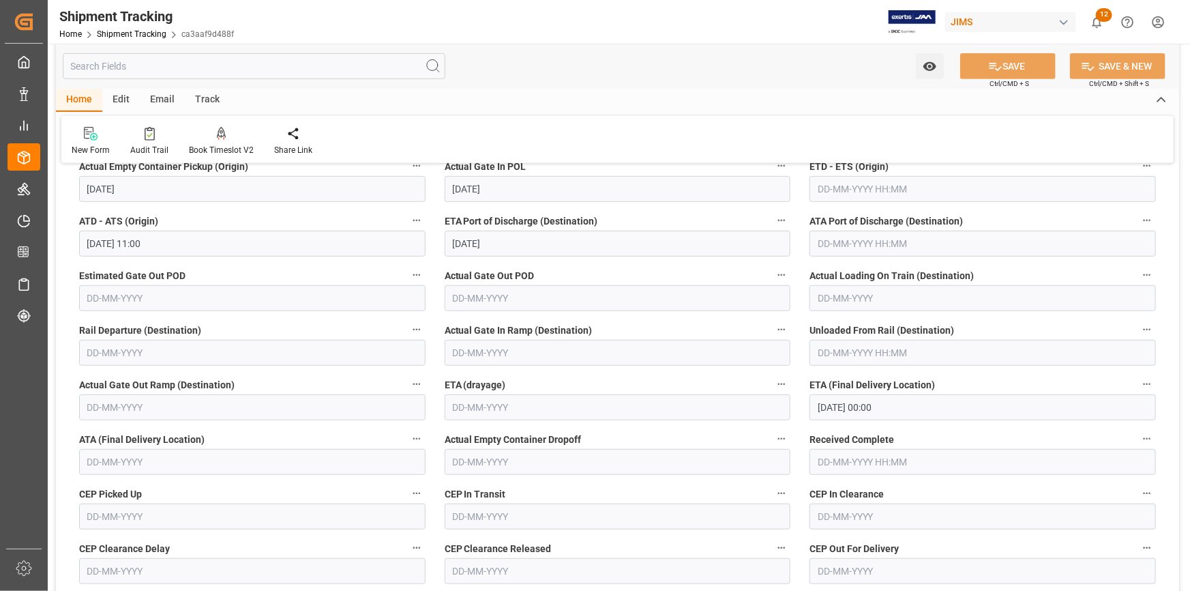
click at [962, 409] on input "[DATE] 00:00" at bounding box center [983, 407] width 347 height 26
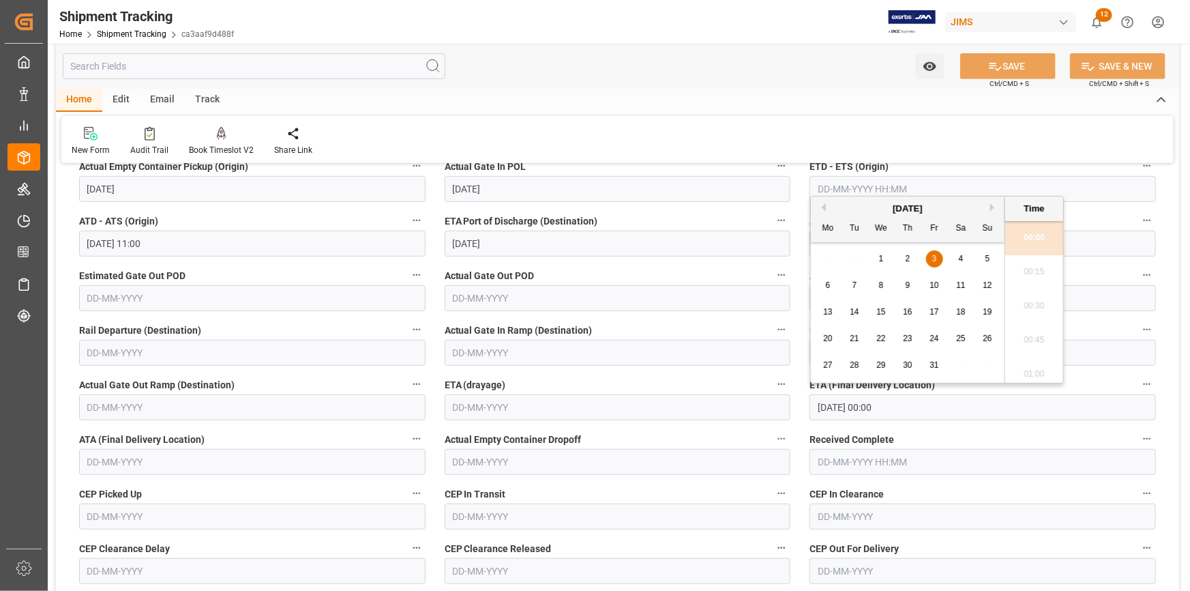
click at [743, 132] on div "New Form Audit Trail Book Timeslot V2 Book a Timeslot for the shipment Share Li…" at bounding box center [617, 139] width 1113 height 47
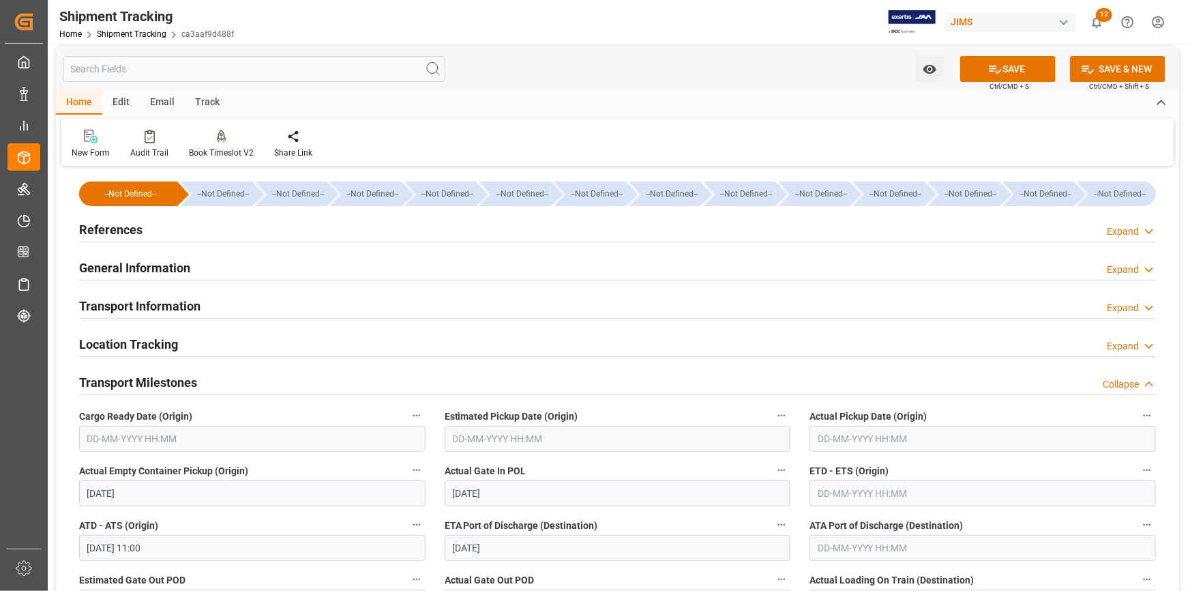
scroll to position [0, 0]
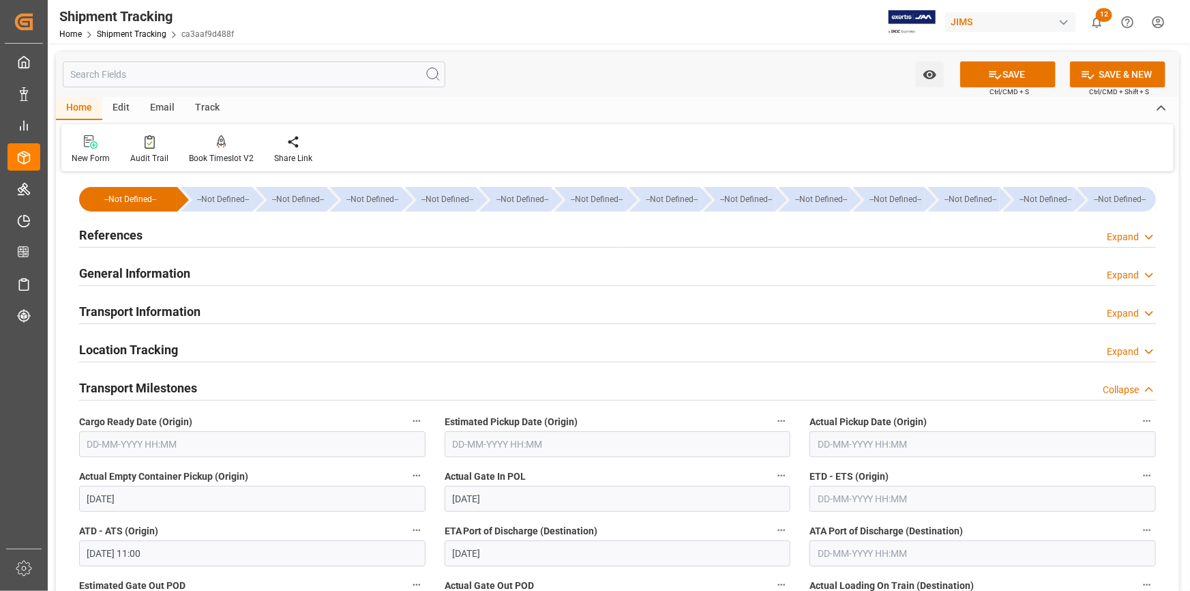
click at [156, 275] on h2 "General Information" at bounding box center [134, 273] width 111 height 18
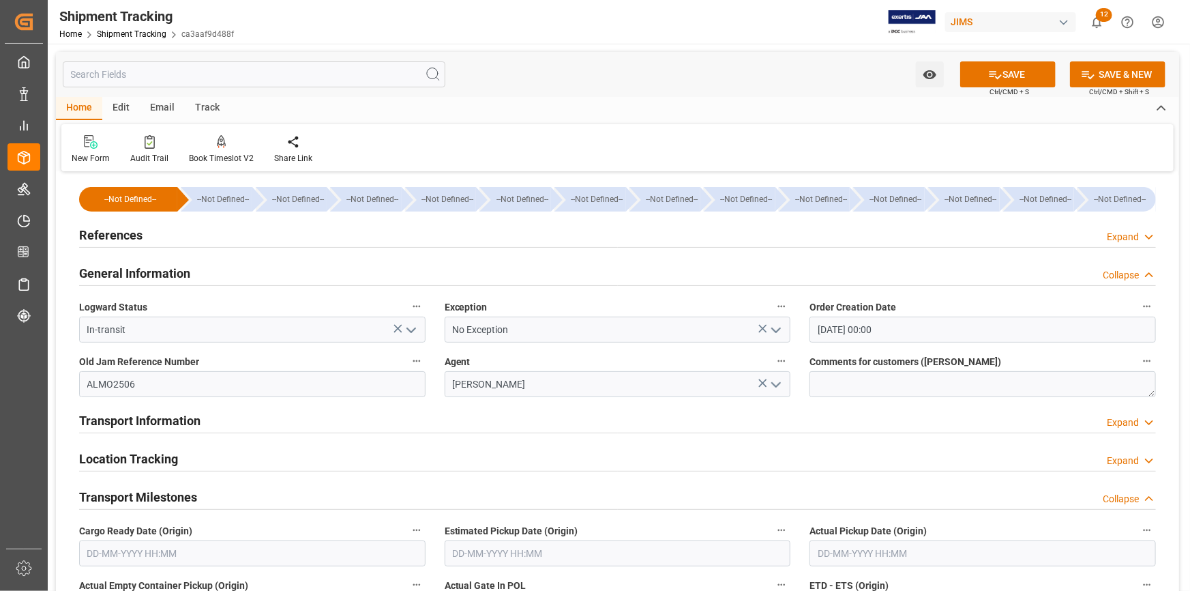
click at [109, 231] on h2 "References" at bounding box center [110, 235] width 63 height 18
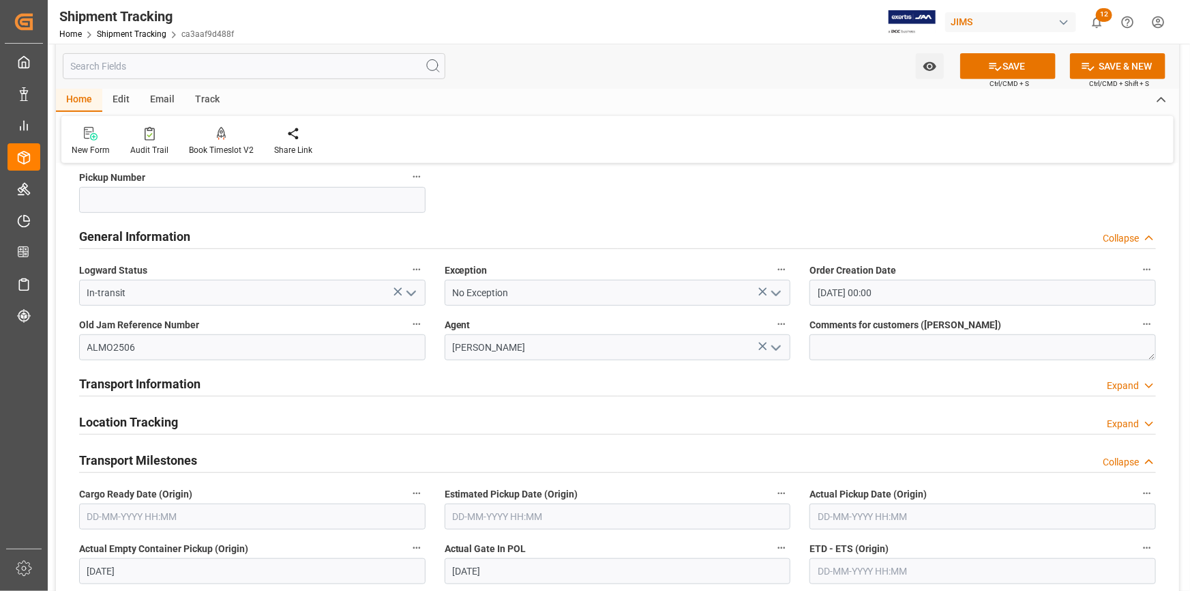
scroll to position [310, 0]
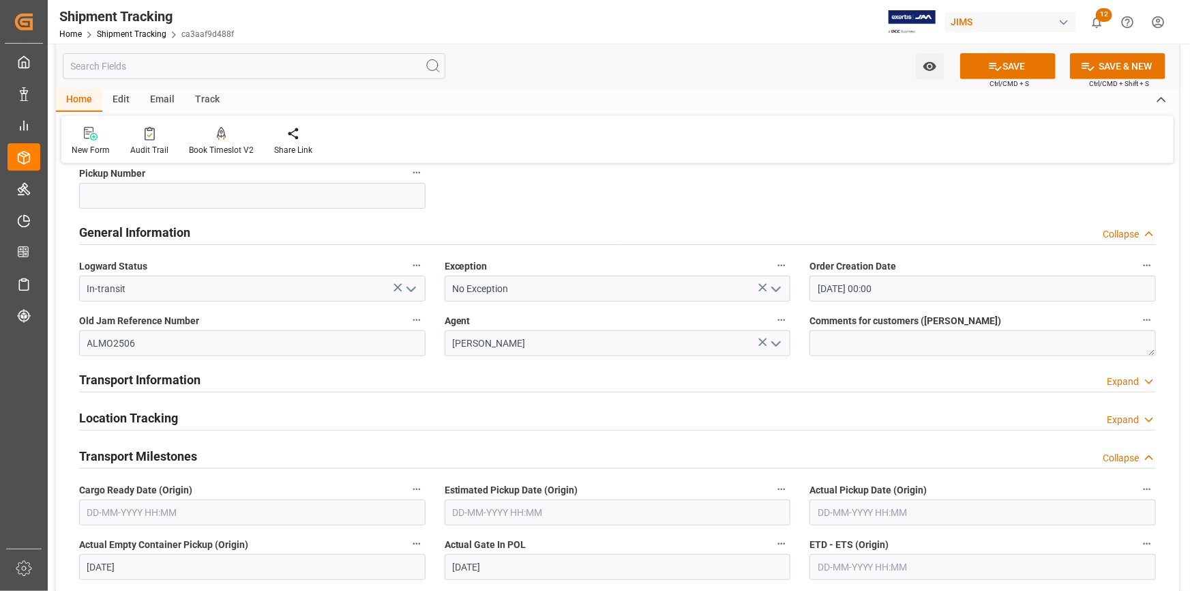
click at [176, 381] on h2 "Transport Information" at bounding box center [139, 379] width 121 height 18
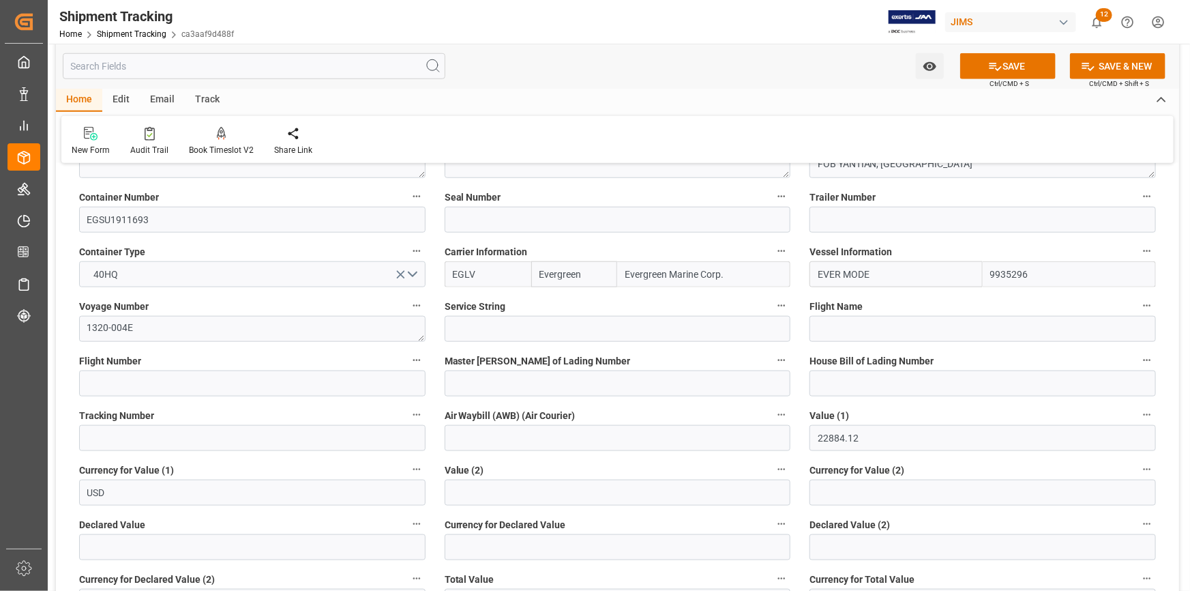
scroll to position [682, 0]
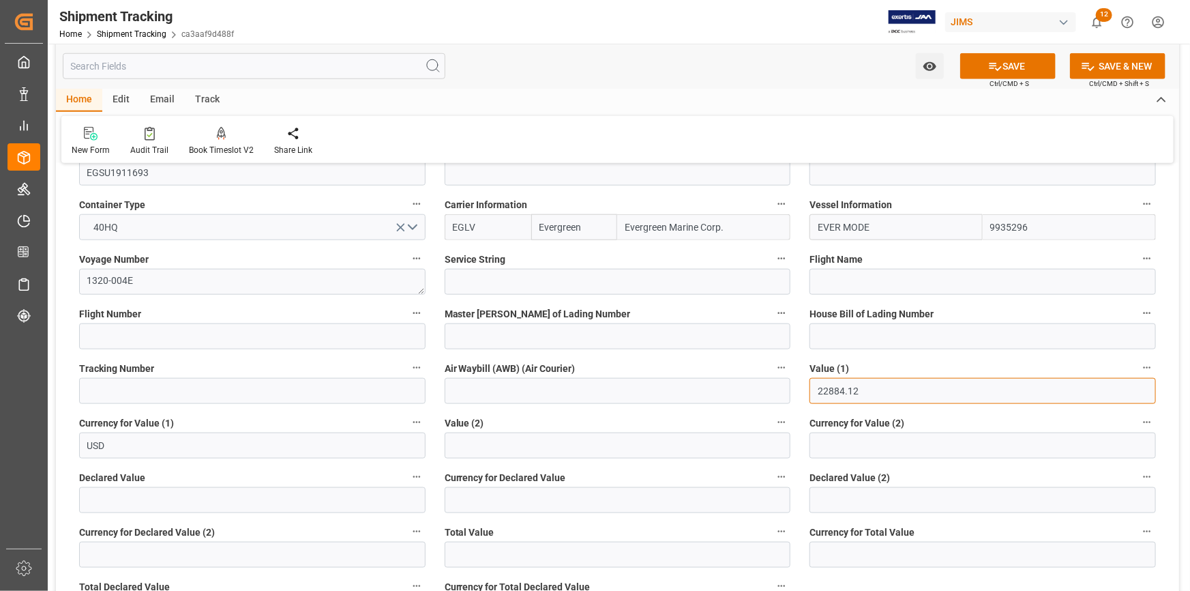
drag, startPoint x: 879, startPoint y: 394, endPoint x: 801, endPoint y: 394, distance: 78.4
click at [801, 394] on div "Value (1) 22884.12" at bounding box center [983, 381] width 366 height 55
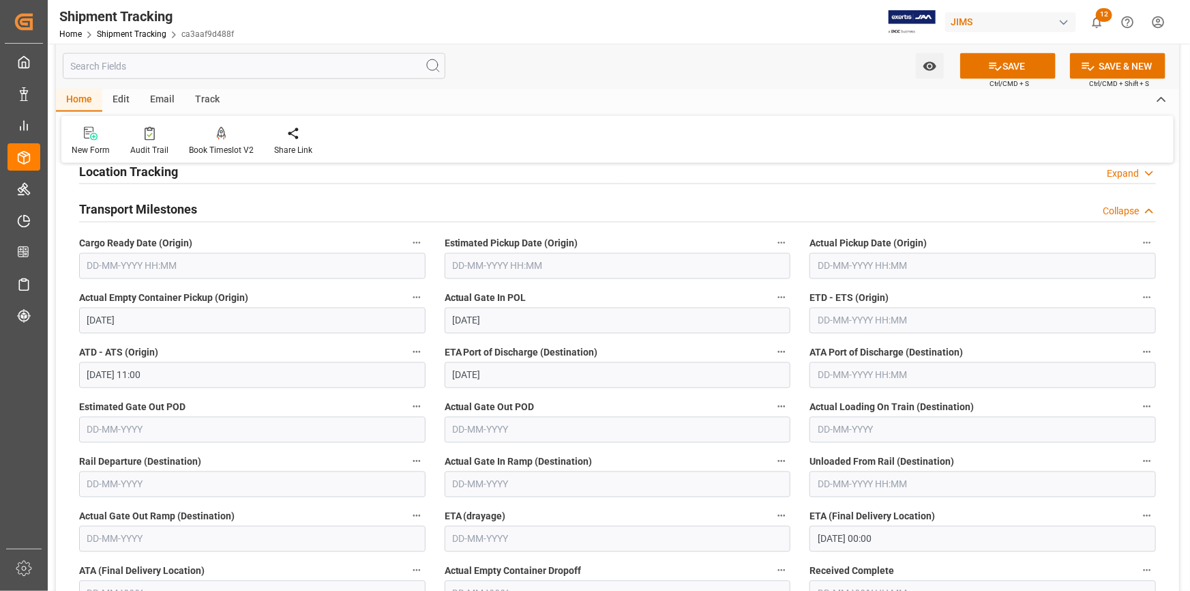
scroll to position [1178, 0]
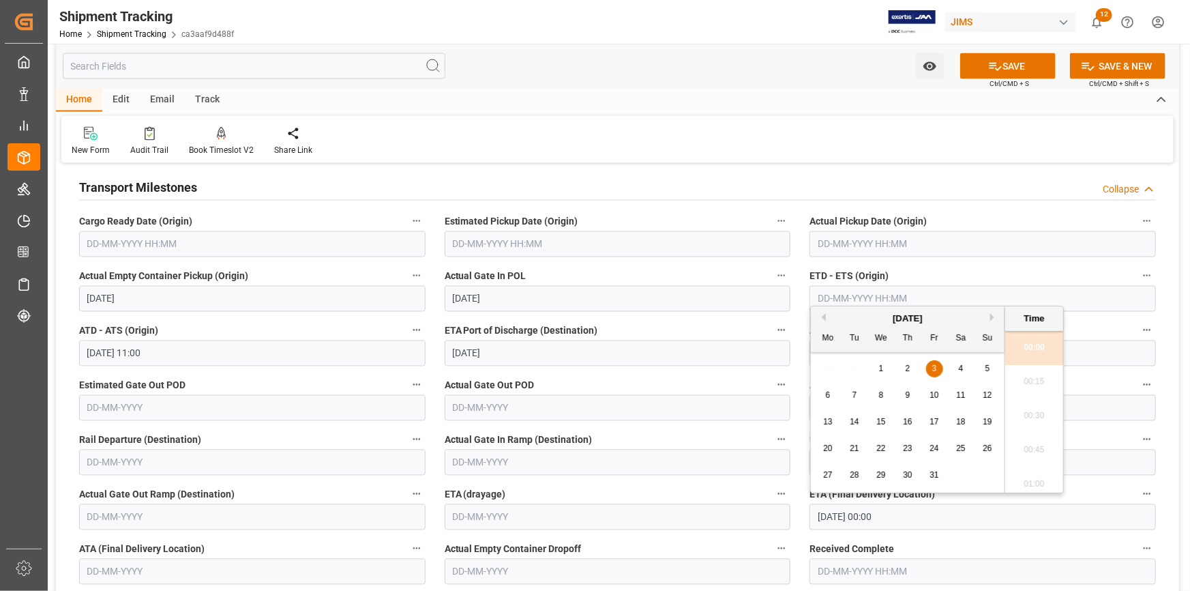
drag, startPoint x: 907, startPoint y: 517, endPoint x: 782, endPoint y: 521, distance: 124.2
click at [655, 540] on label "Actual Empty Container Dropoff" at bounding box center [618, 549] width 347 height 19
click at [773, 540] on button "Actual Empty Container Dropoff" at bounding box center [782, 549] width 18 height 18
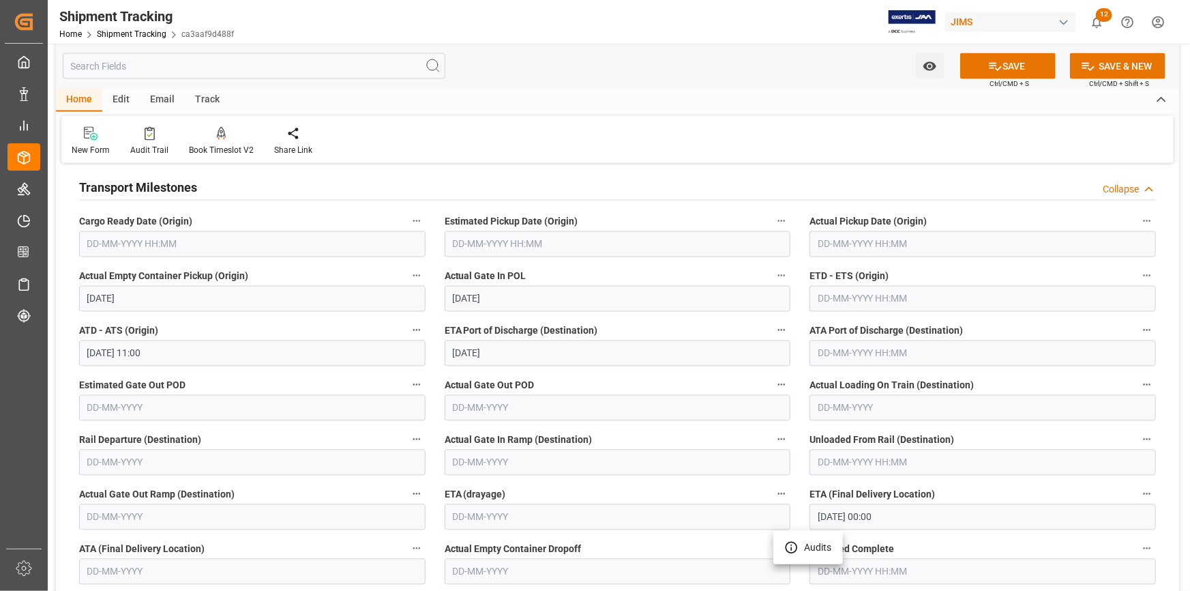
click at [984, 186] on div at bounding box center [595, 295] width 1190 height 591
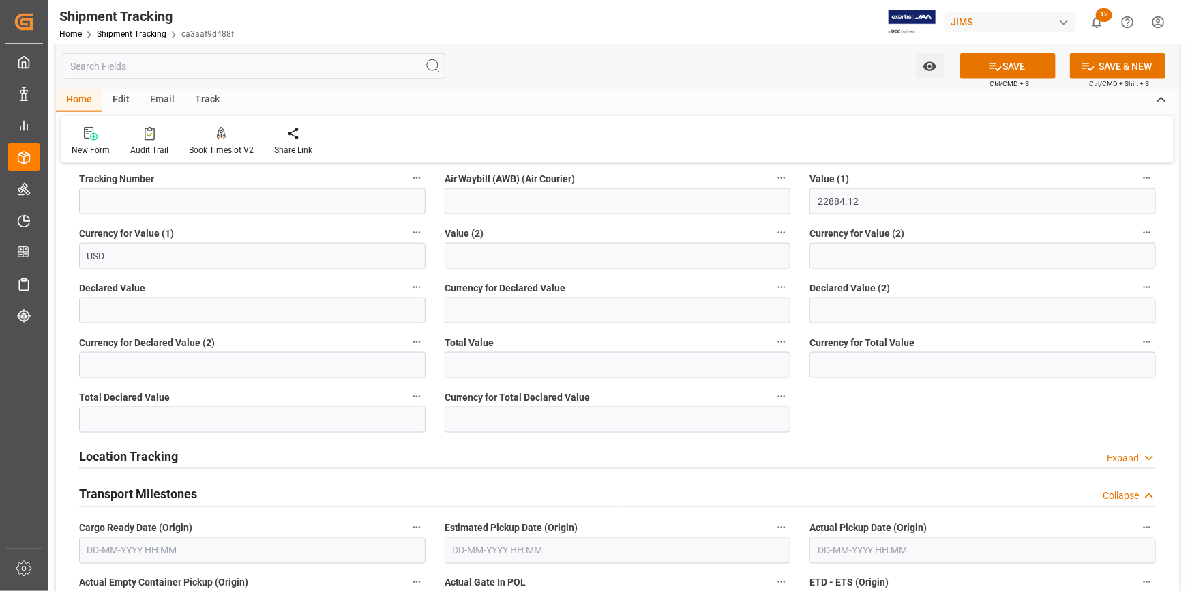
scroll to position [868, 0]
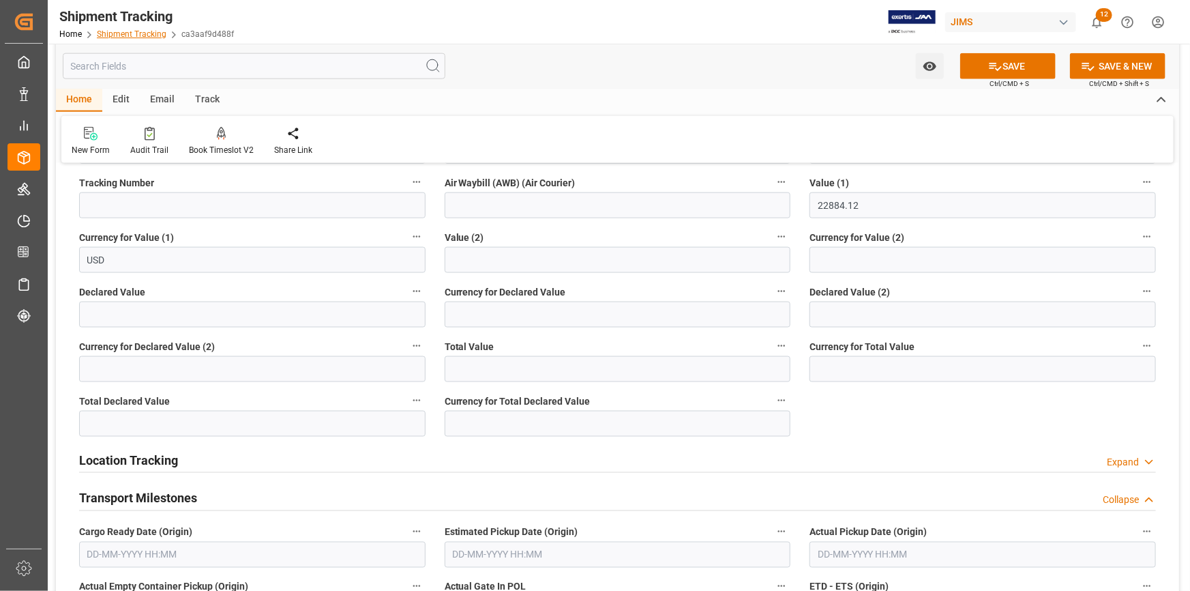
click at [136, 35] on link "Shipment Tracking" at bounding box center [132, 34] width 70 height 10
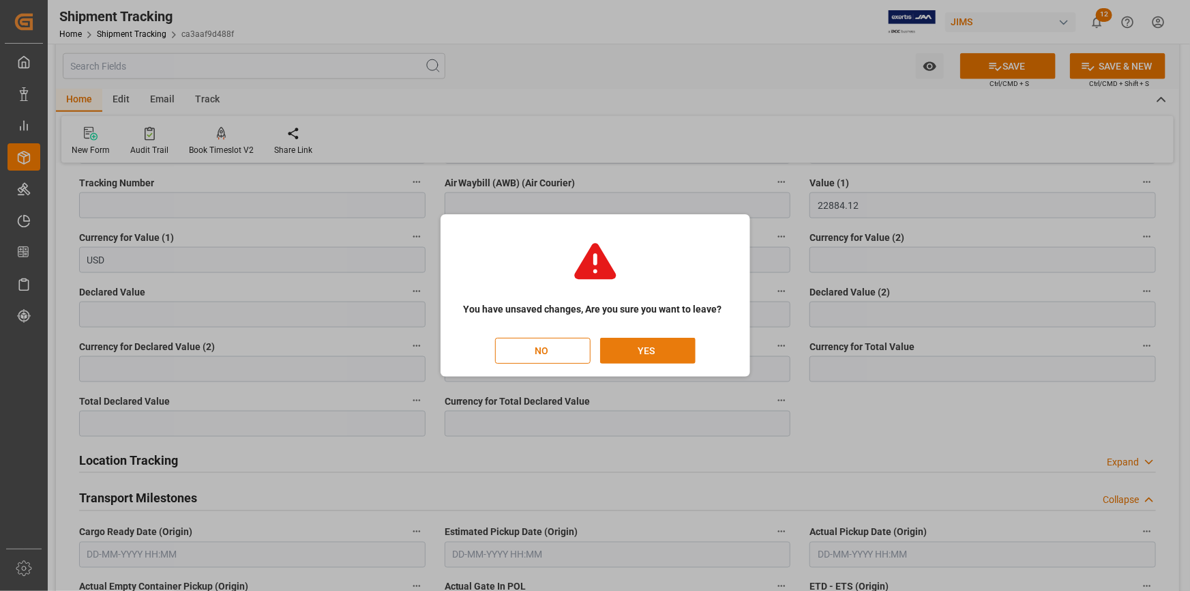
click at [647, 343] on button "YES" at bounding box center [647, 351] width 95 height 26
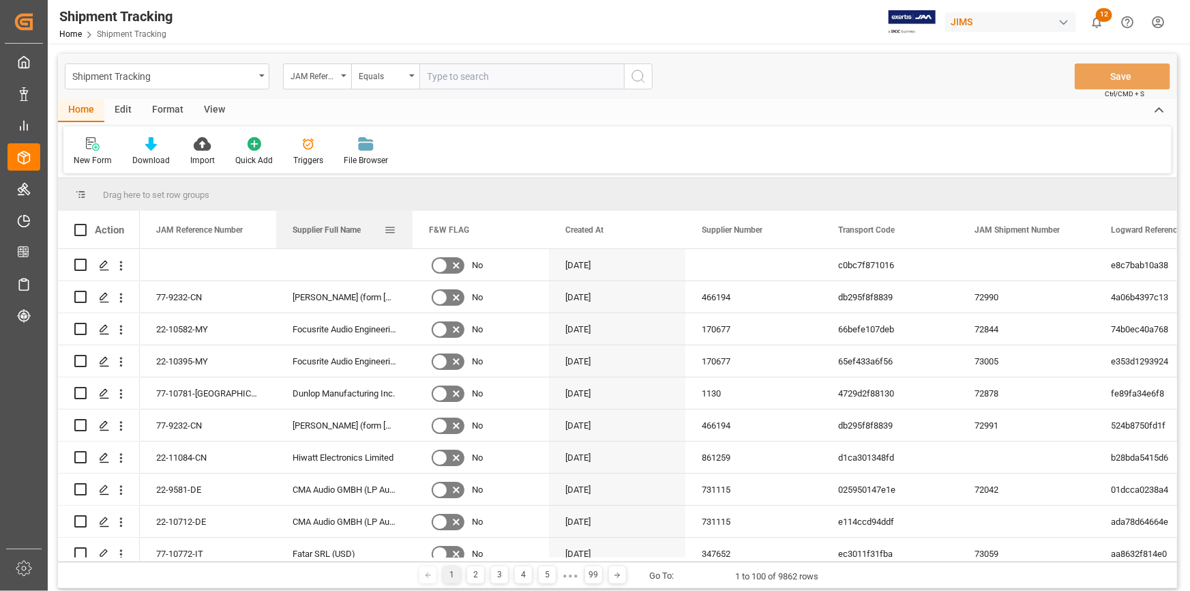
drag, startPoint x: 745, startPoint y: 231, endPoint x: 288, endPoint y: 237, distance: 457.1
click at [288, 237] on div "Supplier Full Name" at bounding box center [344, 230] width 136 height 38
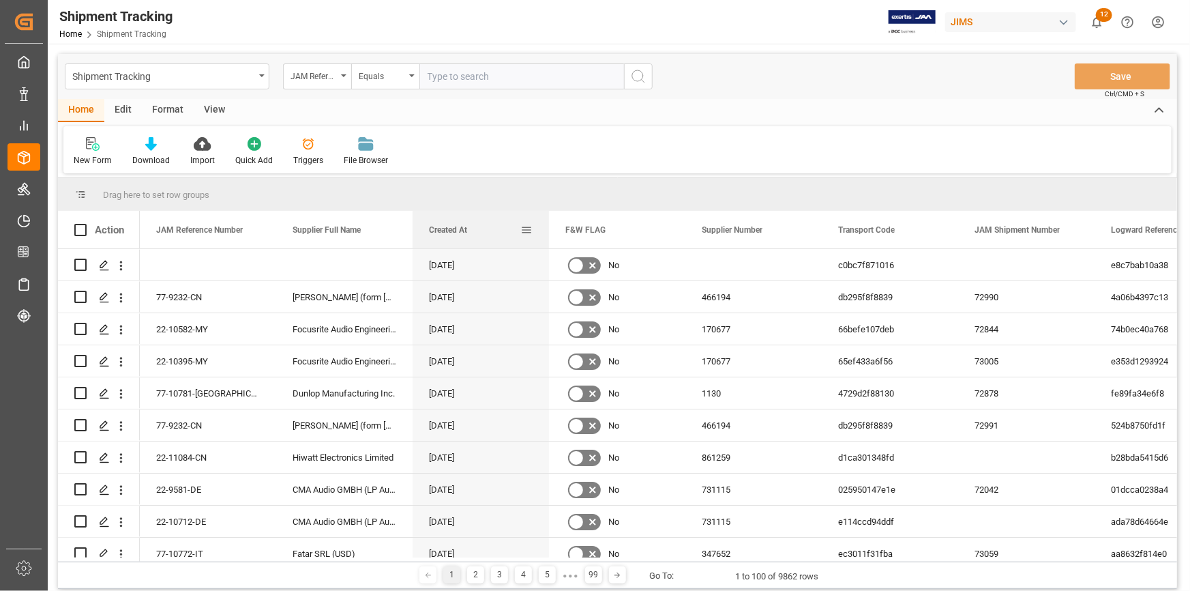
drag, startPoint x: 585, startPoint y: 229, endPoint x: 424, endPoint y: 230, distance: 160.3
click at [424, 230] on div "Created At" at bounding box center [481, 230] width 136 height 38
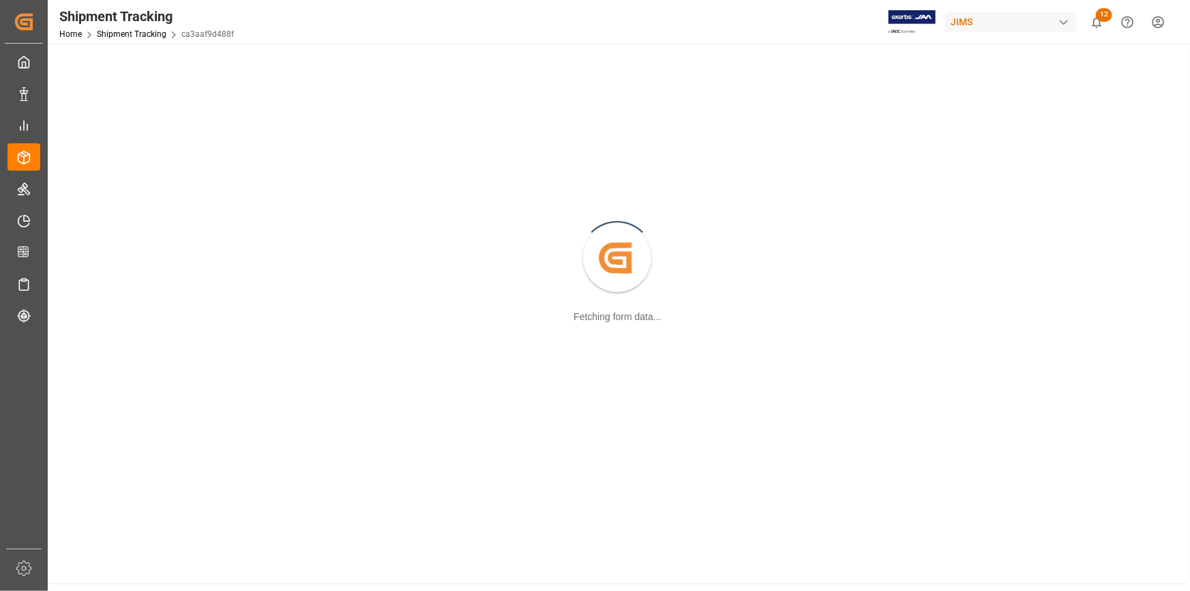
click at [1157, 20] on html "Created by potrace 1.15, written by [PERSON_NAME] [DATE]-[DATE] Created by potr…" at bounding box center [595, 295] width 1190 height 591
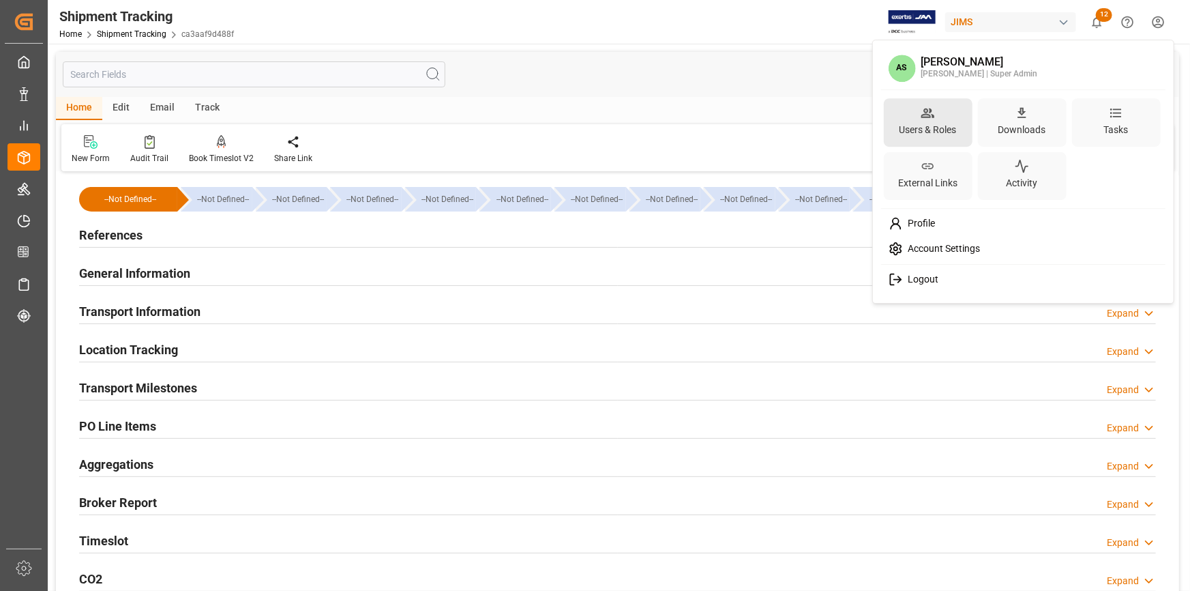
click at [942, 138] on div "Users & Roles" at bounding box center [928, 130] width 63 height 20
